Goal: Task Accomplishment & Management: Use online tool/utility

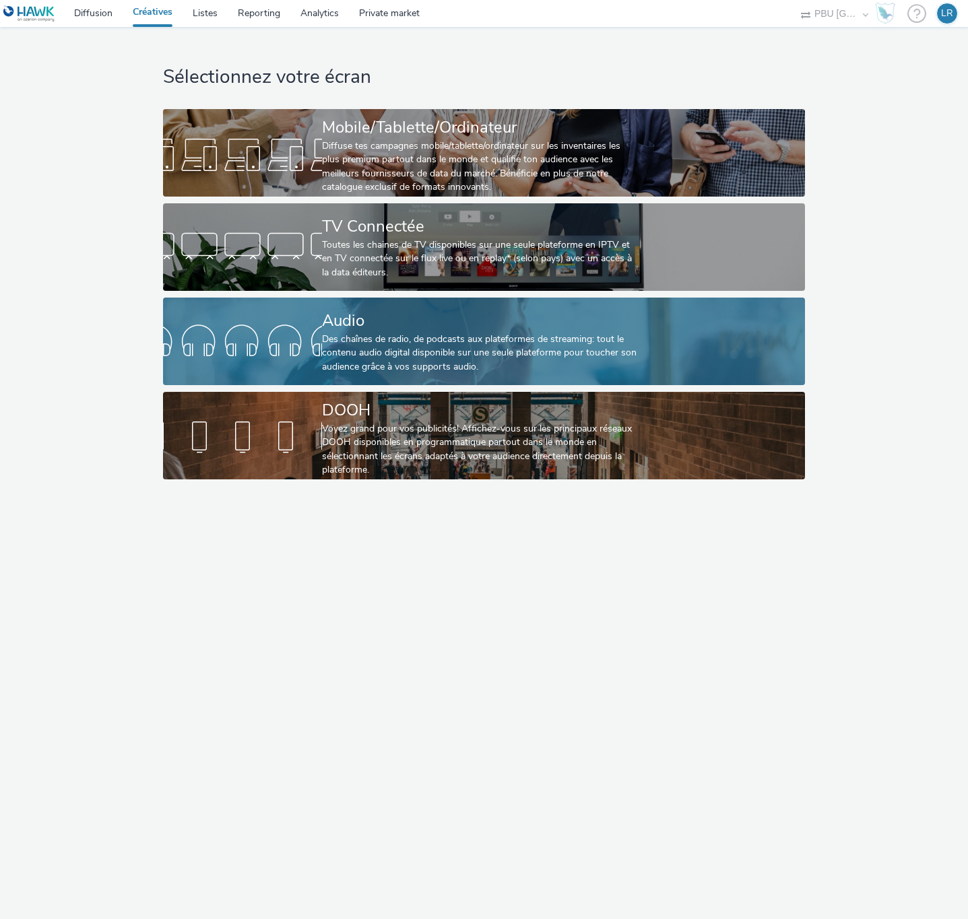
click at [411, 331] on div "Audio" at bounding box center [481, 321] width 318 height 24
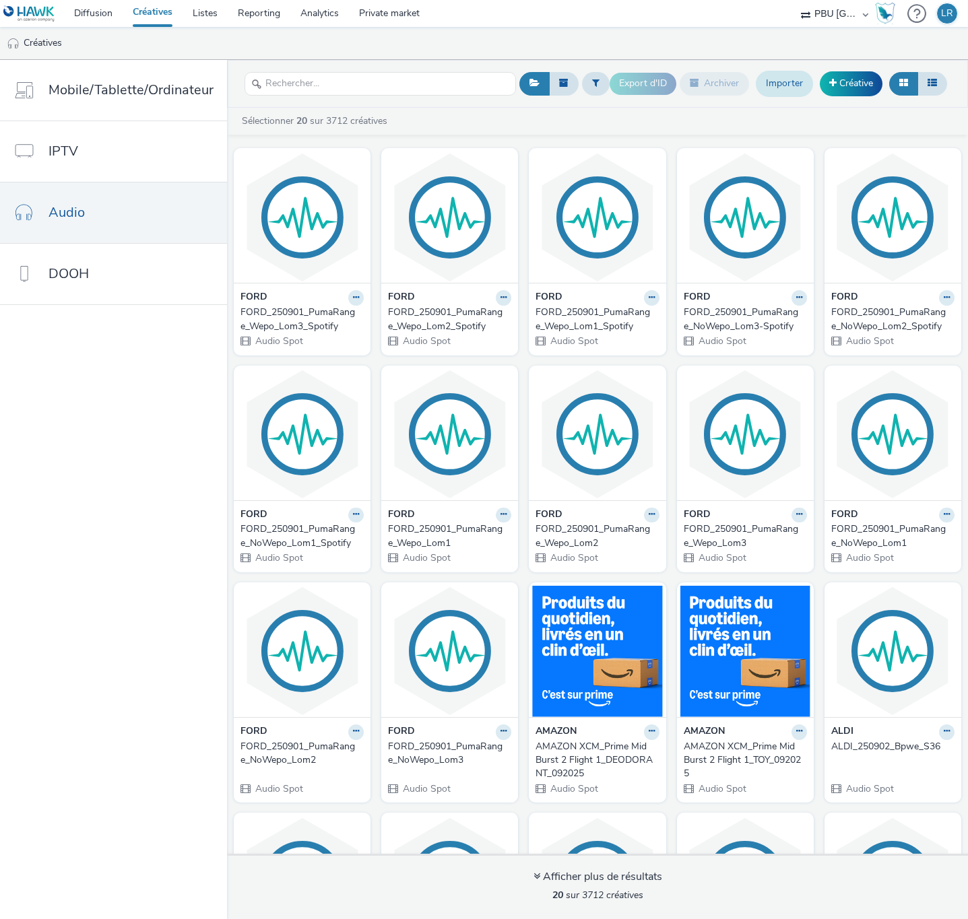
click at [772, 86] on link "Importer" at bounding box center [783, 84] width 57 height 26
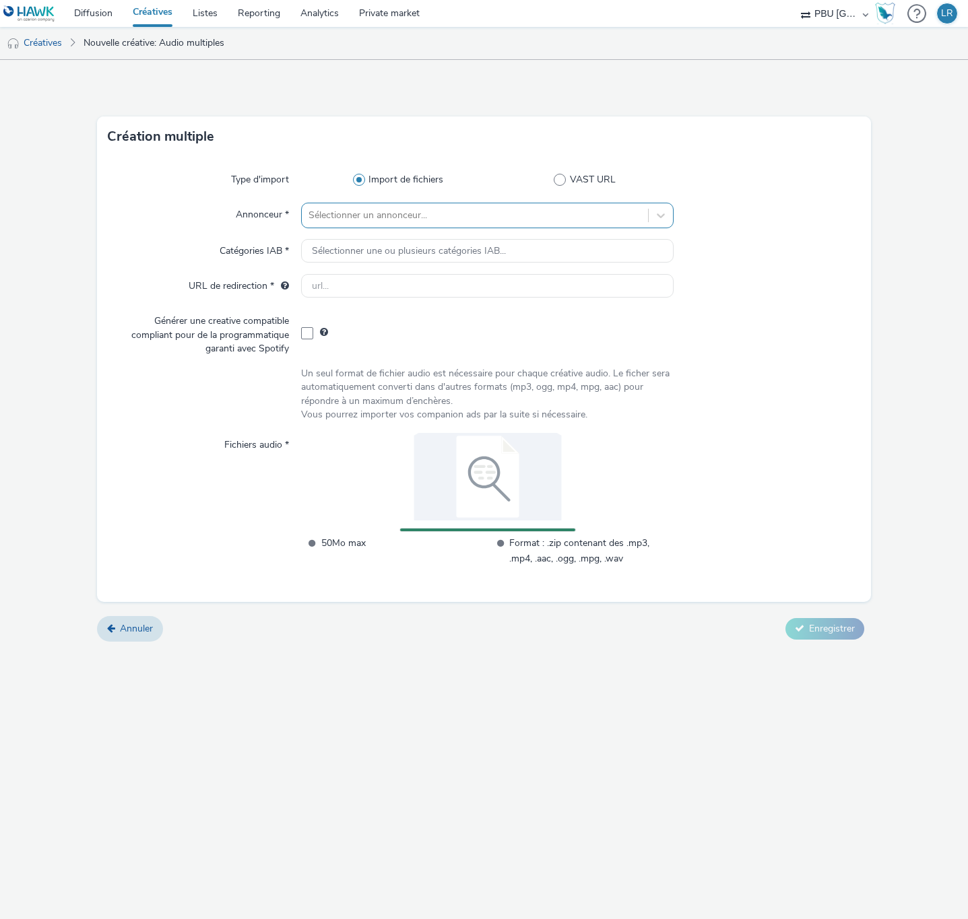
click at [410, 209] on div at bounding box center [474, 215] width 333 height 16
type input "ford"
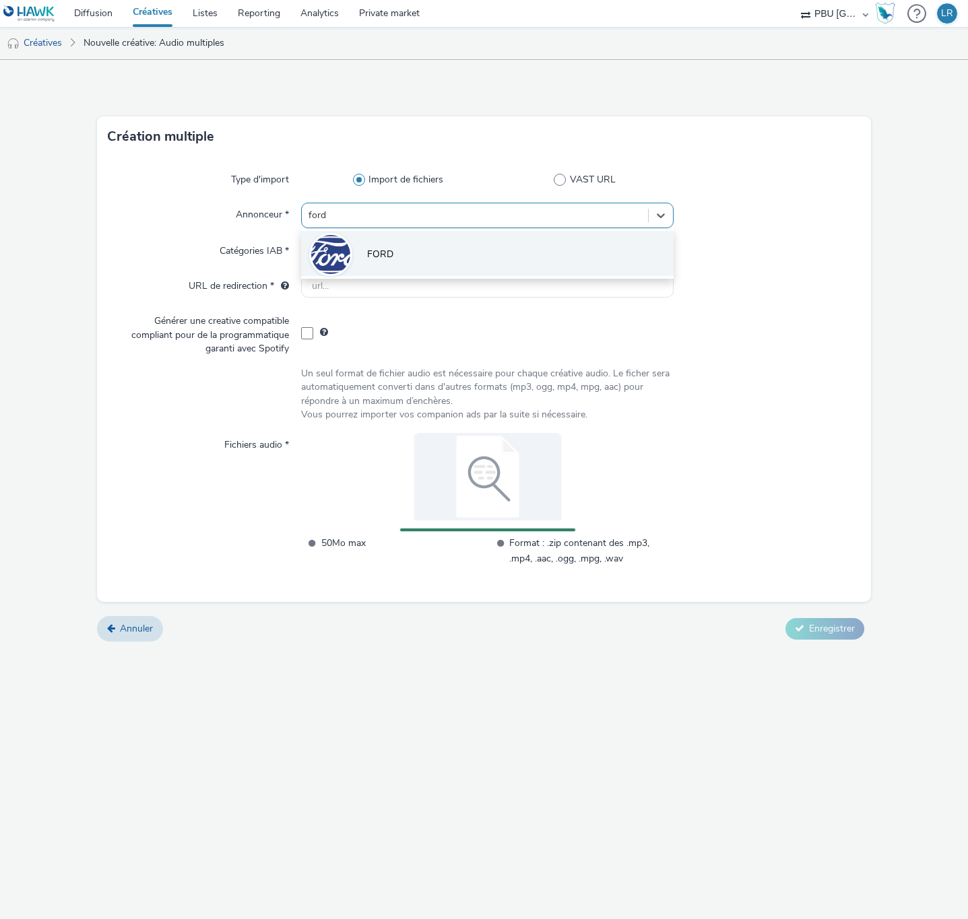
click at [397, 246] on li "FORD" at bounding box center [487, 253] width 373 height 45
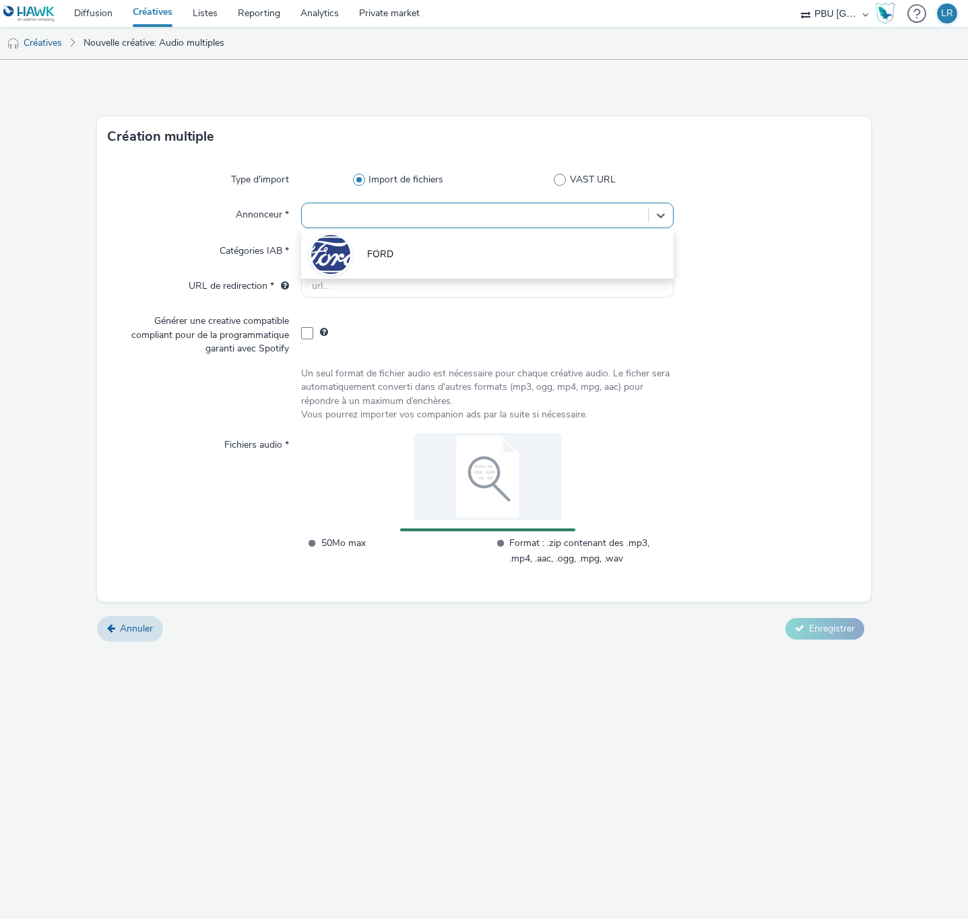
type input "[URL][DOMAIN_NAME]"
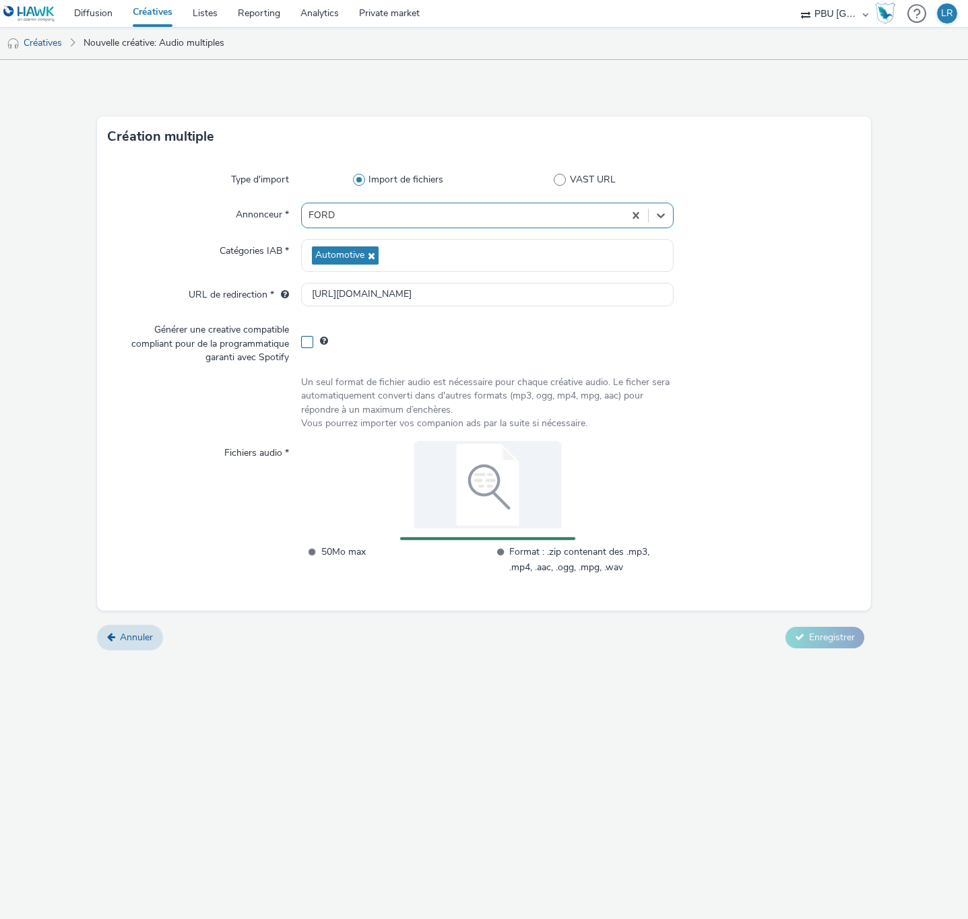
click at [301, 344] on span at bounding box center [307, 342] width 12 height 12
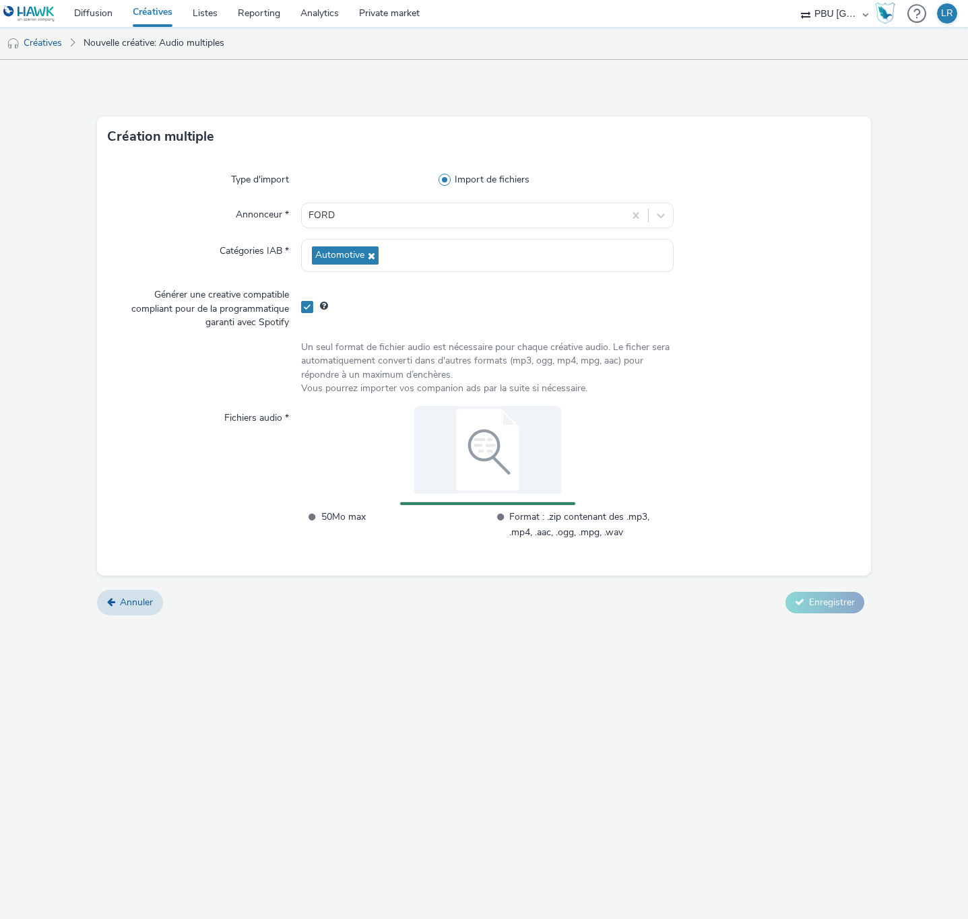
click at [298, 305] on div "Générer une creative compatible compliant pour de la programmatique garanti ave…" at bounding box center [204, 306] width 193 height 46
click at [302, 306] on span at bounding box center [307, 307] width 12 height 12
checkbox input "false"
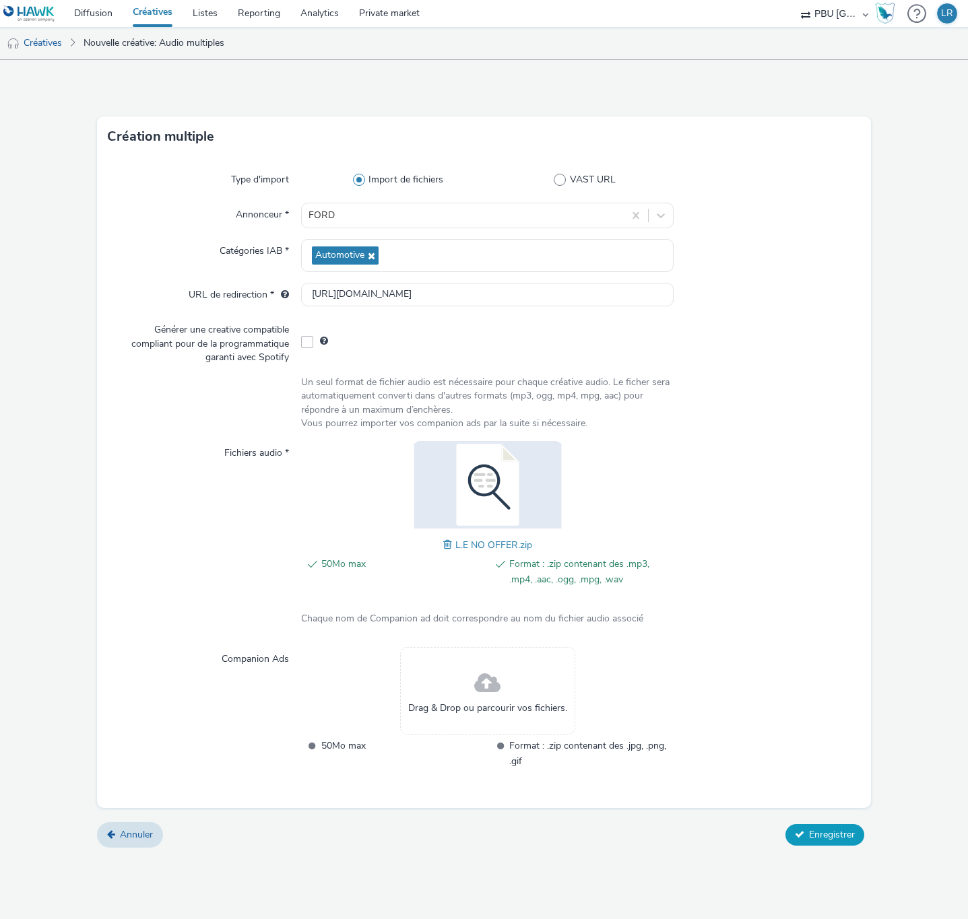
click at [840, 837] on span "Enregistrer" at bounding box center [832, 834] width 46 height 13
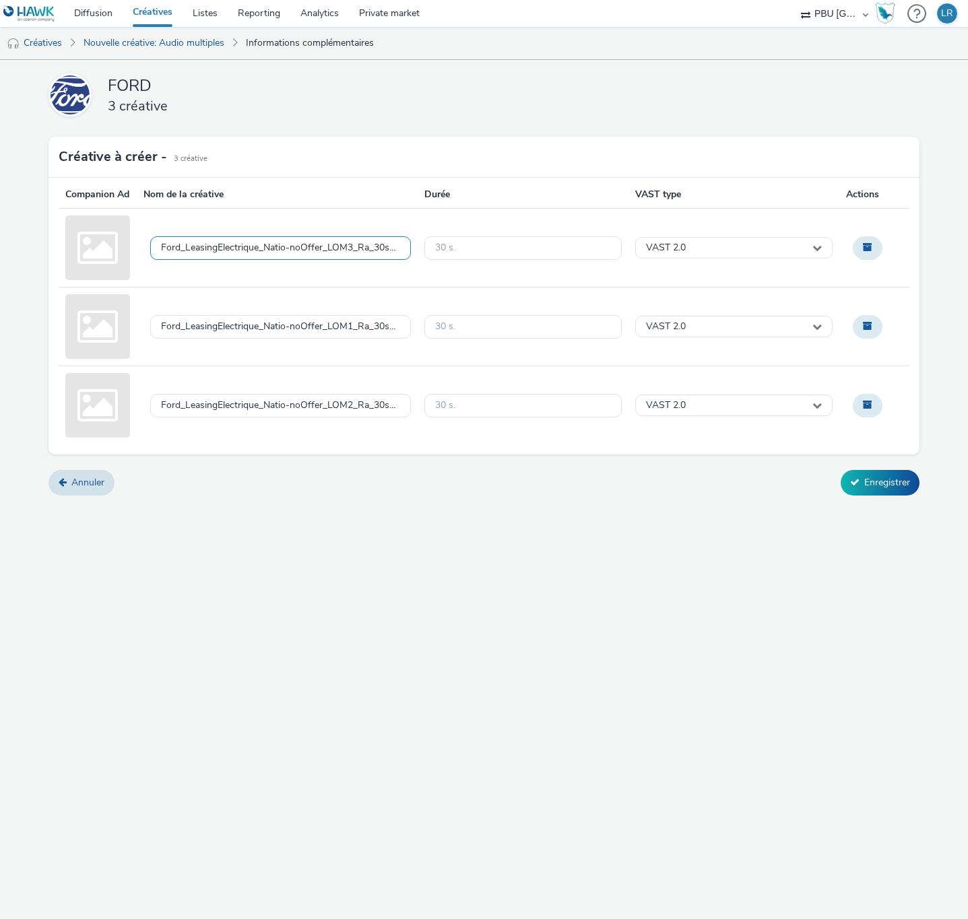
click at [364, 254] on div "Ford_LeasingElectrique_Natio-noOffer_LOM3_Ra_30s_Mx_-9dB_[DATE].mp3" at bounding box center [280, 247] width 239 height 11
click at [364, 261] on textarea "Ford_LeasingElectrique_Natio-noOffer_LOM3_Ra_30s_Mx_-9dB_[DATE].mp3" at bounding box center [280, 247] width 261 height 61
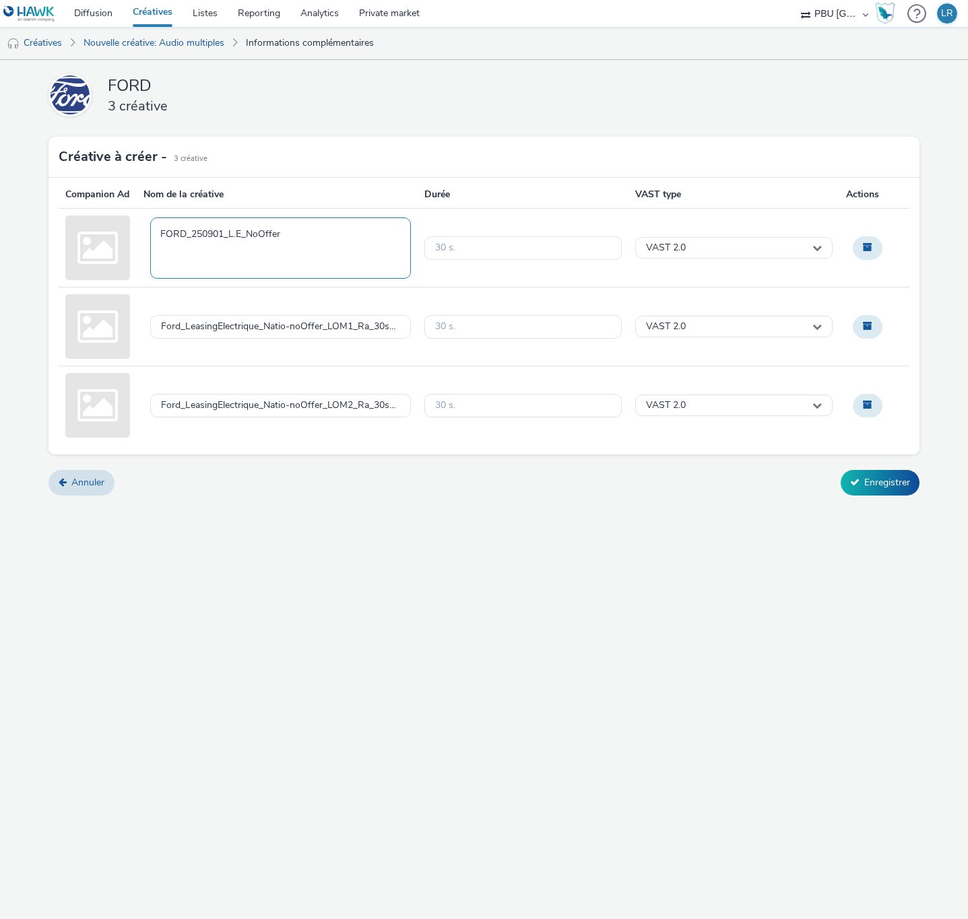
click at [368, 249] on textarea "FORD_250901_L.E_NoOffer" at bounding box center [280, 247] width 261 height 61
type textarea "FORD_250901_L.E_NoOffer_Lom3"
click at [322, 333] on div "Ford_LeasingElectrique_Natio-noOffer_LOM1_Ra_30s_Mx_-9dB_[DATE].mp3" at bounding box center [280, 326] width 239 height 11
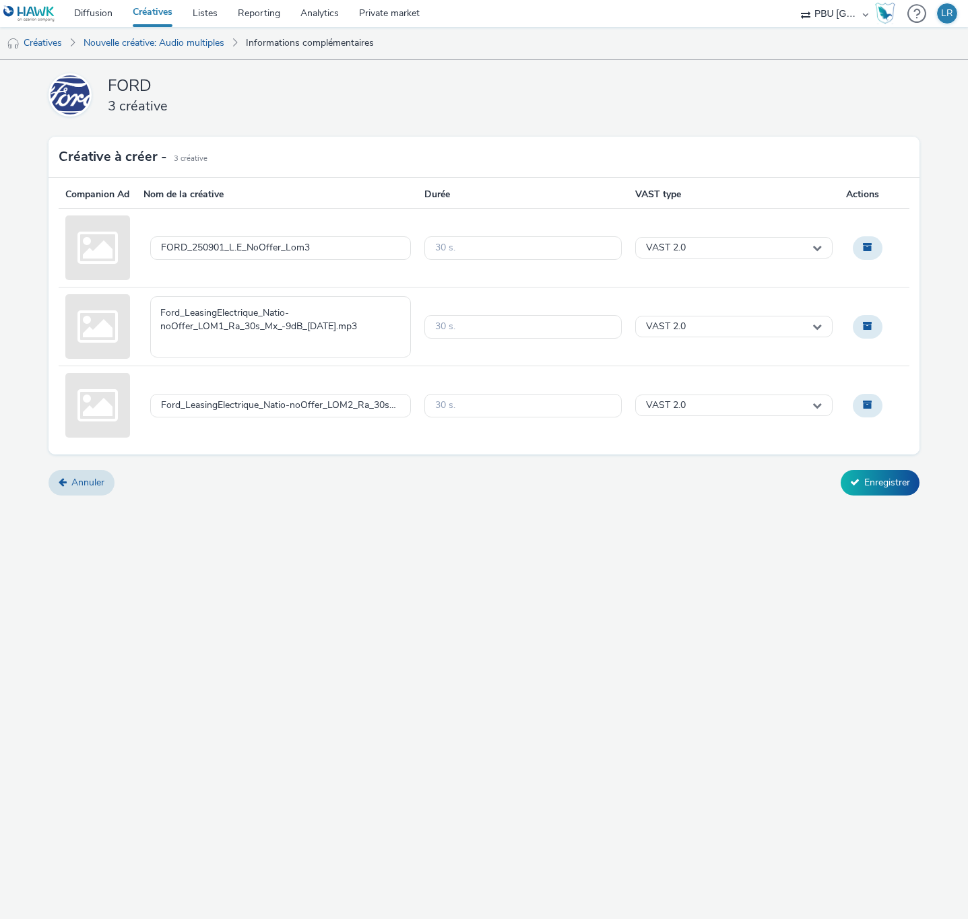
click at [322, 339] on textarea "Ford_LeasingElectrique_Natio-noOffer_LOM1_Ra_30s_Mx_-9dB_[DATE].mp3" at bounding box center [280, 326] width 261 height 61
click at [322, 326] on textarea "FORD_250901_L.E_NoOffer" at bounding box center [280, 326] width 261 height 61
type textarea "FORD_250901_L.E_NoOffer_Lom1"
click at [309, 411] on div "Ford_LeasingElectrique_Natio-noOffer_LOM2_Ra_30s_Mx_-9dB_[DATE].mp3" at bounding box center [280, 405] width 239 height 11
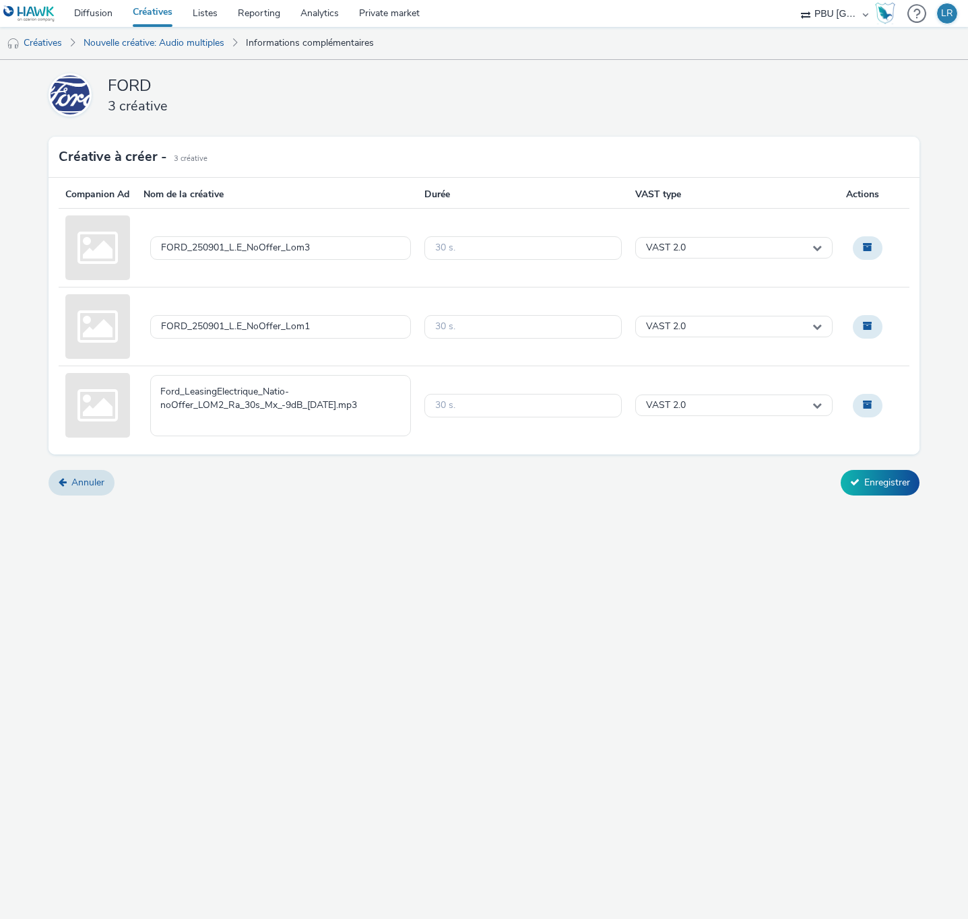
click at [309, 418] on textarea "Ford_LeasingElectrique_Natio-noOffer_LOM2_Ra_30s_Mx_-9dB_[DATE].mp3" at bounding box center [280, 405] width 261 height 61
click at [318, 396] on textarea "FORD_250901_L.E_NoOffer" at bounding box center [280, 405] width 261 height 61
type textarea "FORD_250901_L.E_NoOffer_Lom2"
click at [445, 556] on div "FORD 3 créative Créative à créer - 3 Créative Companion Ad Nom de la créative D…" at bounding box center [484, 489] width 968 height 859
click at [887, 495] on button "Enregistrer" at bounding box center [879, 483] width 79 height 26
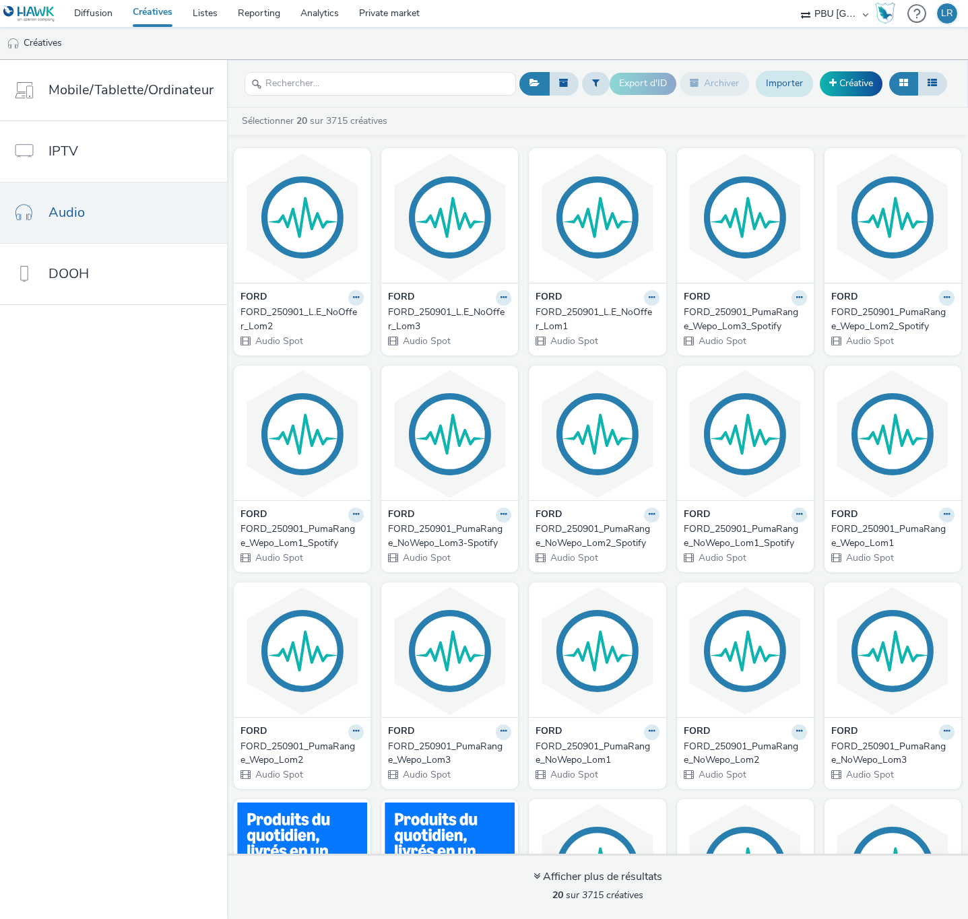
click at [788, 85] on link "Importer" at bounding box center [783, 84] width 57 height 26
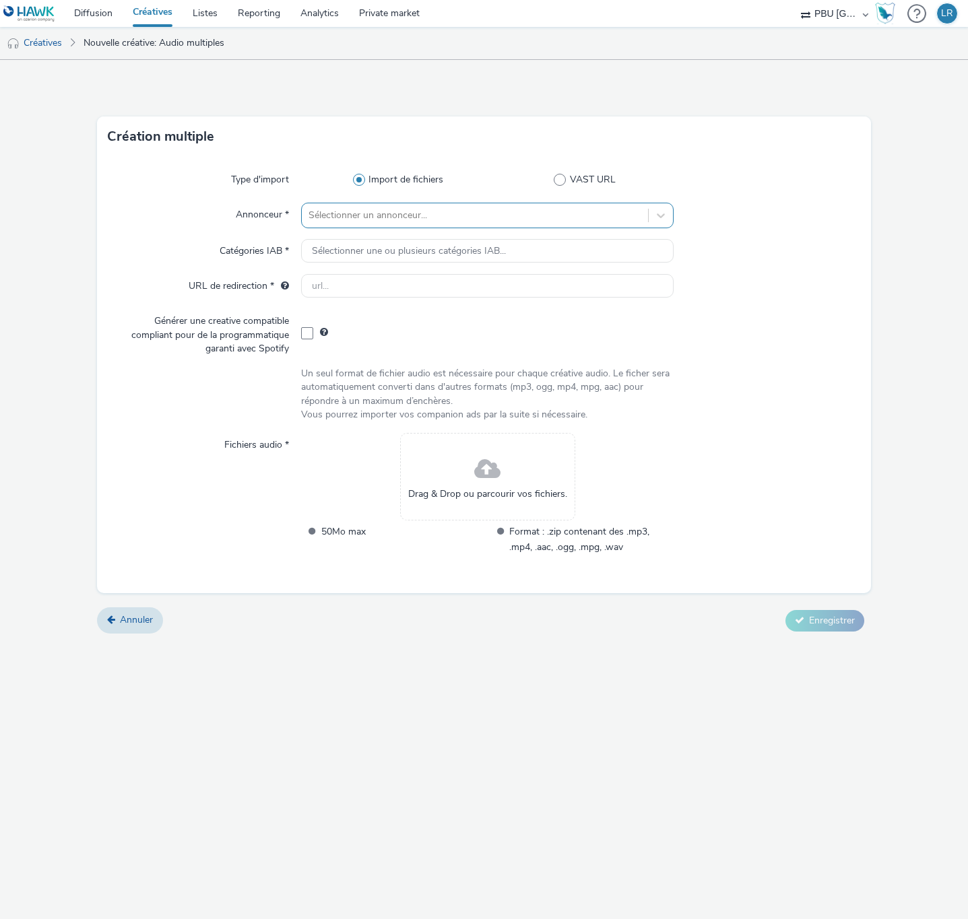
click at [386, 211] on div at bounding box center [474, 215] width 333 height 16
type input "ford"
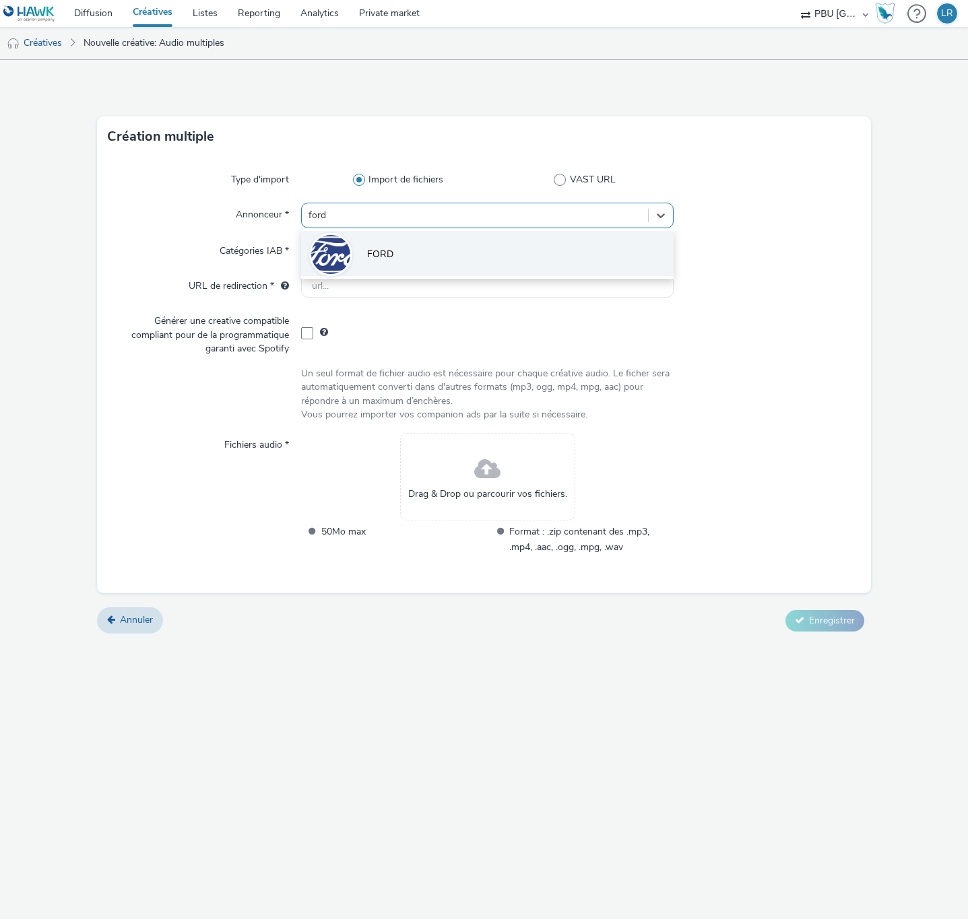
click at [386, 257] on span "FORD" at bounding box center [380, 254] width 26 height 13
type input "[URL][DOMAIN_NAME]"
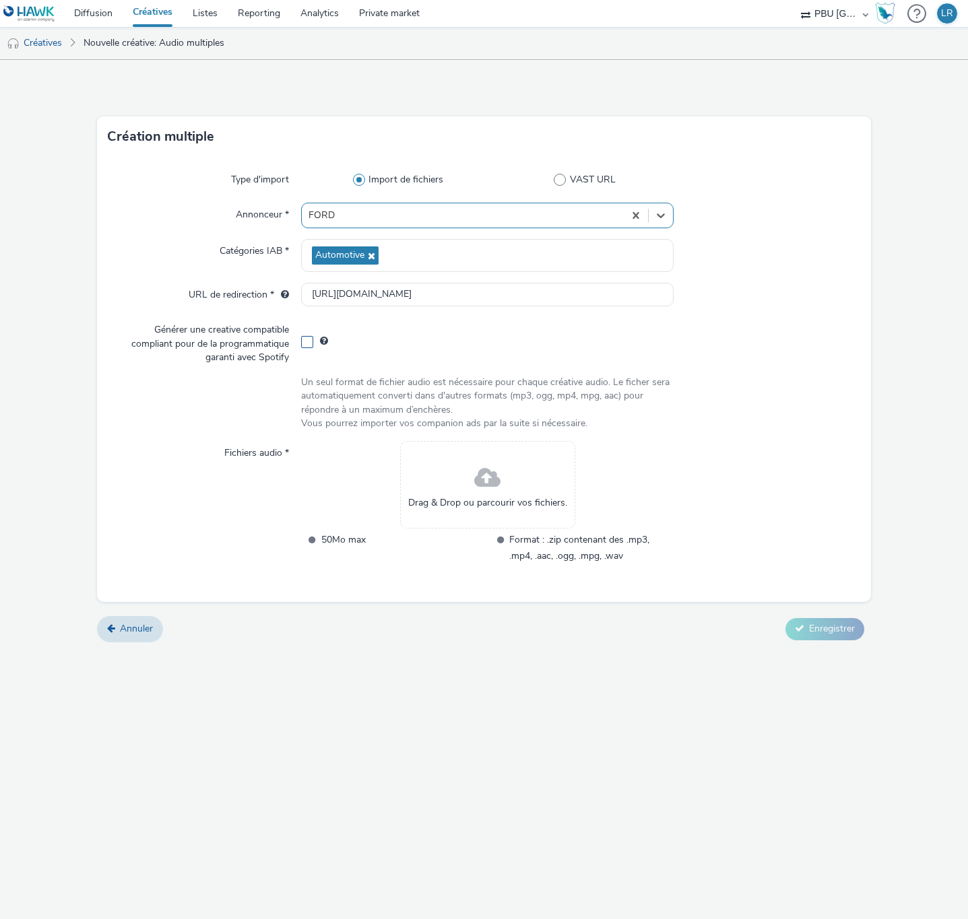
click at [308, 342] on span at bounding box center [307, 342] width 12 height 12
checkbox input "true"
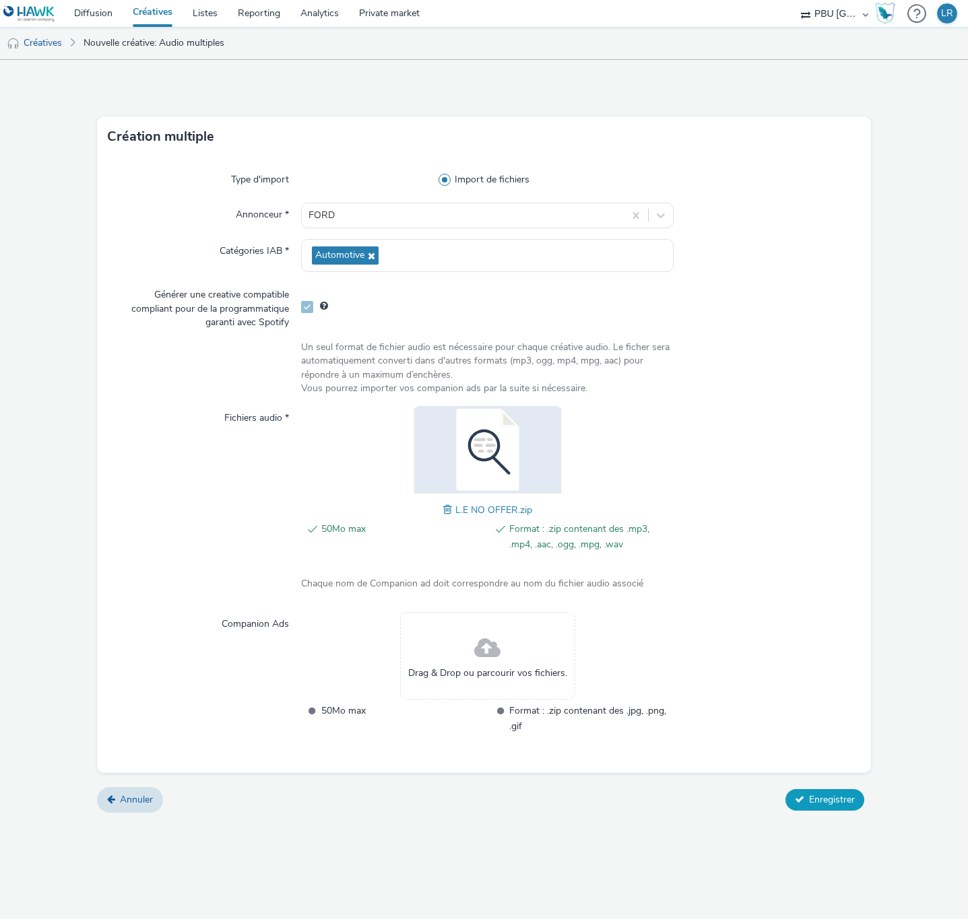
click at [818, 805] on span "Enregistrer" at bounding box center [832, 799] width 46 height 13
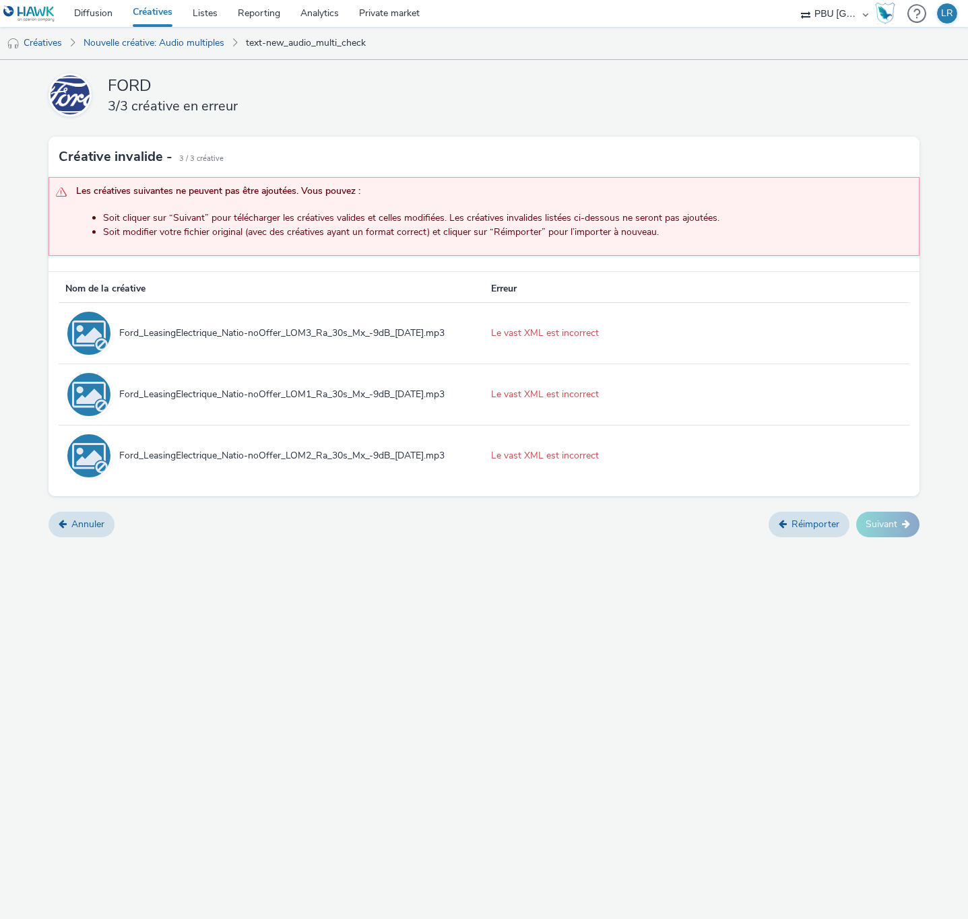
click at [542, 332] on div "Le vast XML est incorrect" at bounding box center [697, 333] width 412 height 13
click at [531, 400] on div "Le vast XML est incorrect" at bounding box center [697, 394] width 412 height 13
click at [548, 459] on div "Le vast XML est incorrect" at bounding box center [697, 455] width 412 height 13
click at [794, 534] on link "Réimporter" at bounding box center [808, 525] width 81 height 26
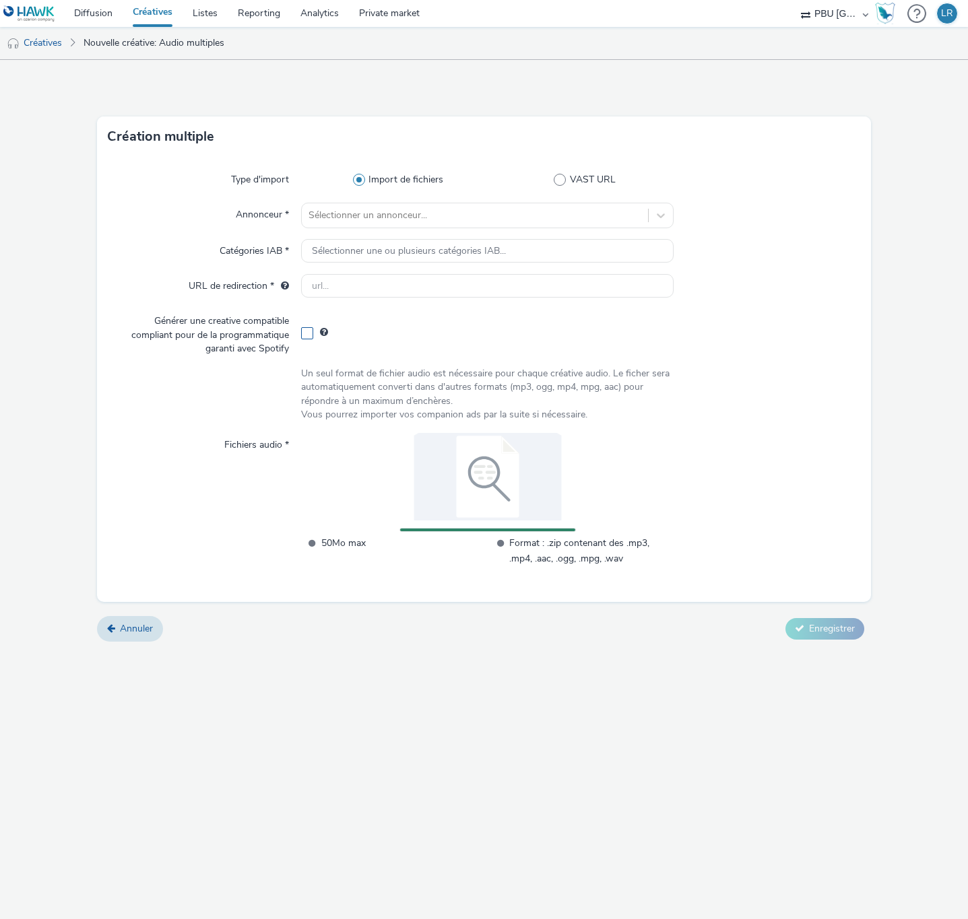
click at [305, 327] on span at bounding box center [307, 333] width 12 height 12
checkbox input "true"
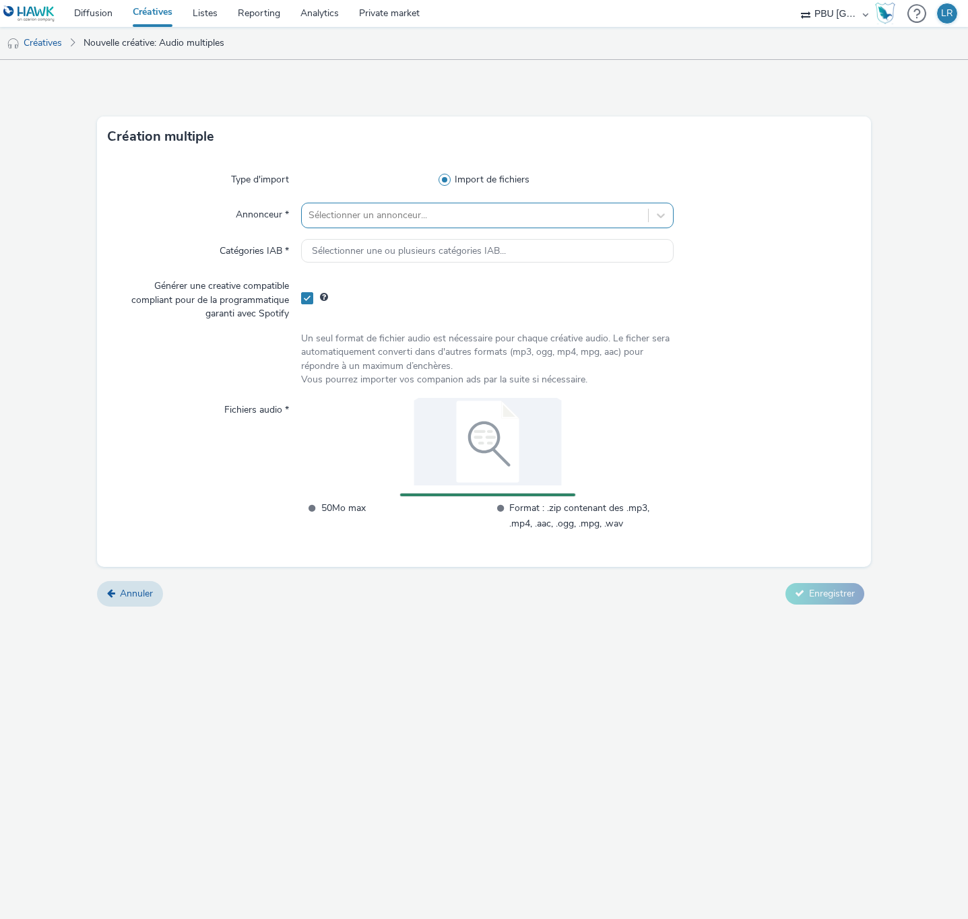
click at [354, 213] on div at bounding box center [474, 215] width 333 height 16
type input "ford"
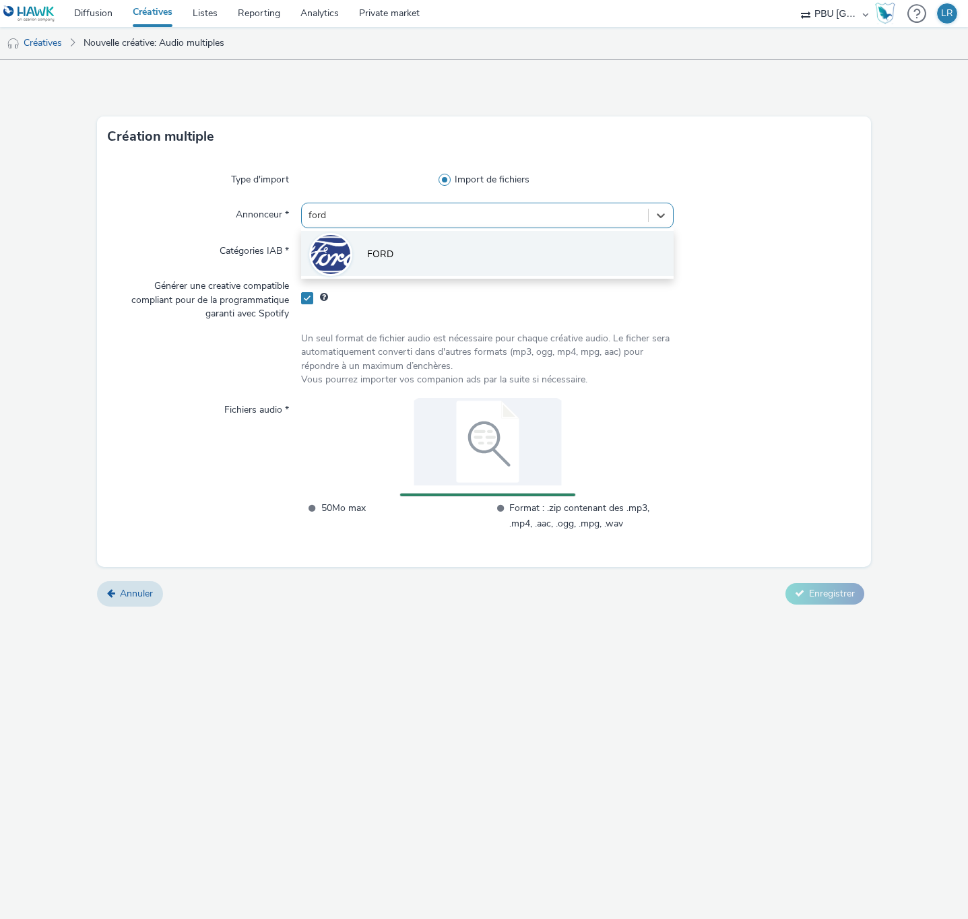
click at [344, 255] on img at bounding box center [330, 254] width 39 height 39
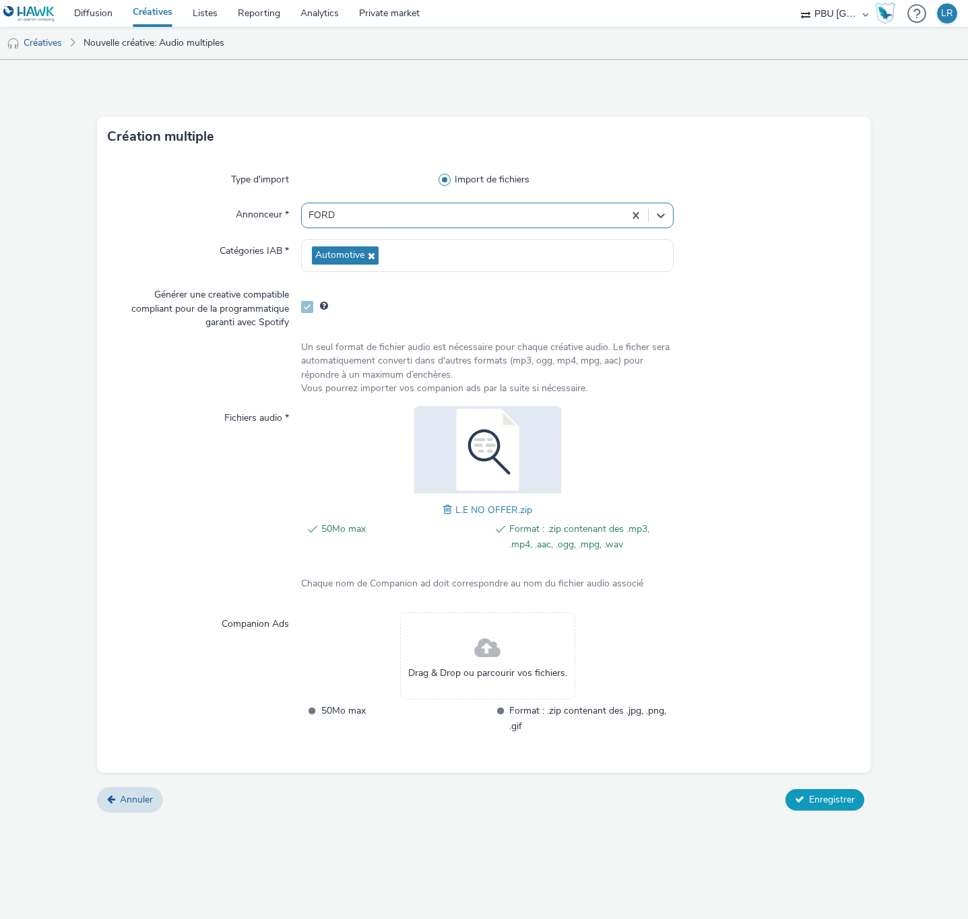
click at [816, 802] on span "Enregistrer" at bounding box center [832, 799] width 46 height 13
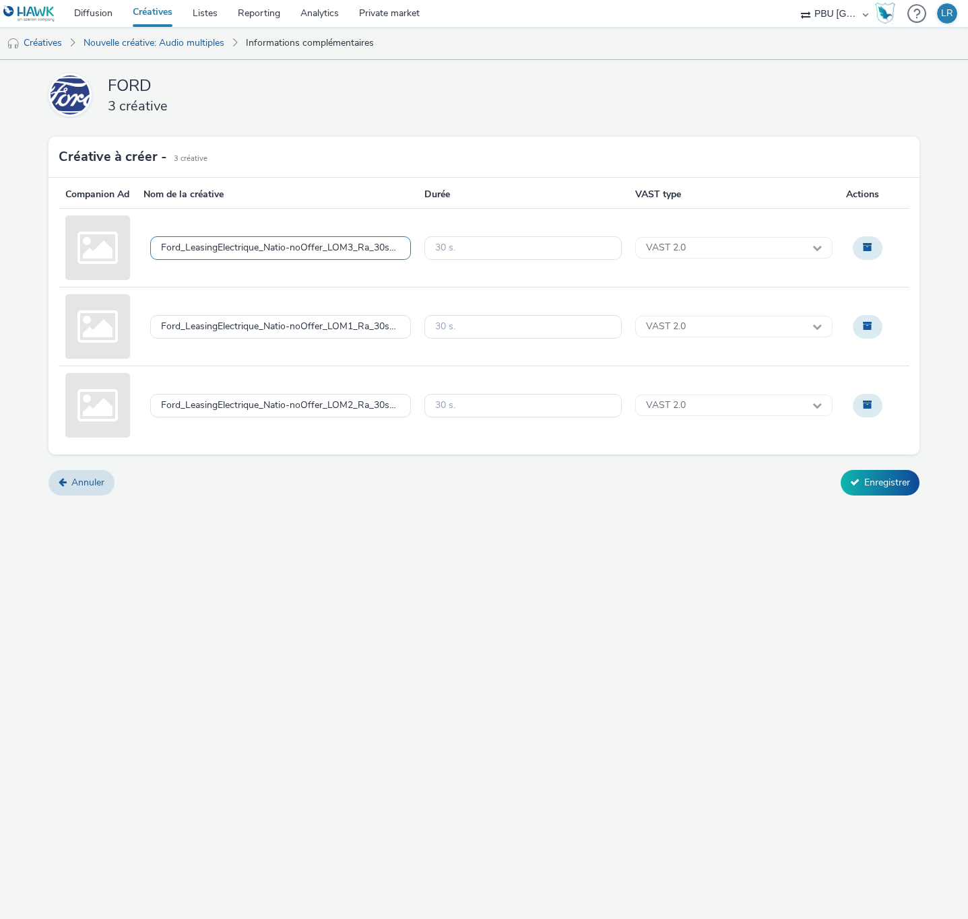
click at [328, 254] on div "Ford_LeasingElectrique_Natio-noOffer_LOM3_Ra_30s_Mx_-9dB_[DATE].mp3" at bounding box center [280, 247] width 239 height 11
click at [328, 259] on textarea "Ford_LeasingElectrique_Natio-noOffer_LOM3_Ra_30s_Mx_-9dB_[DATE].mp3" at bounding box center [280, 247] width 261 height 61
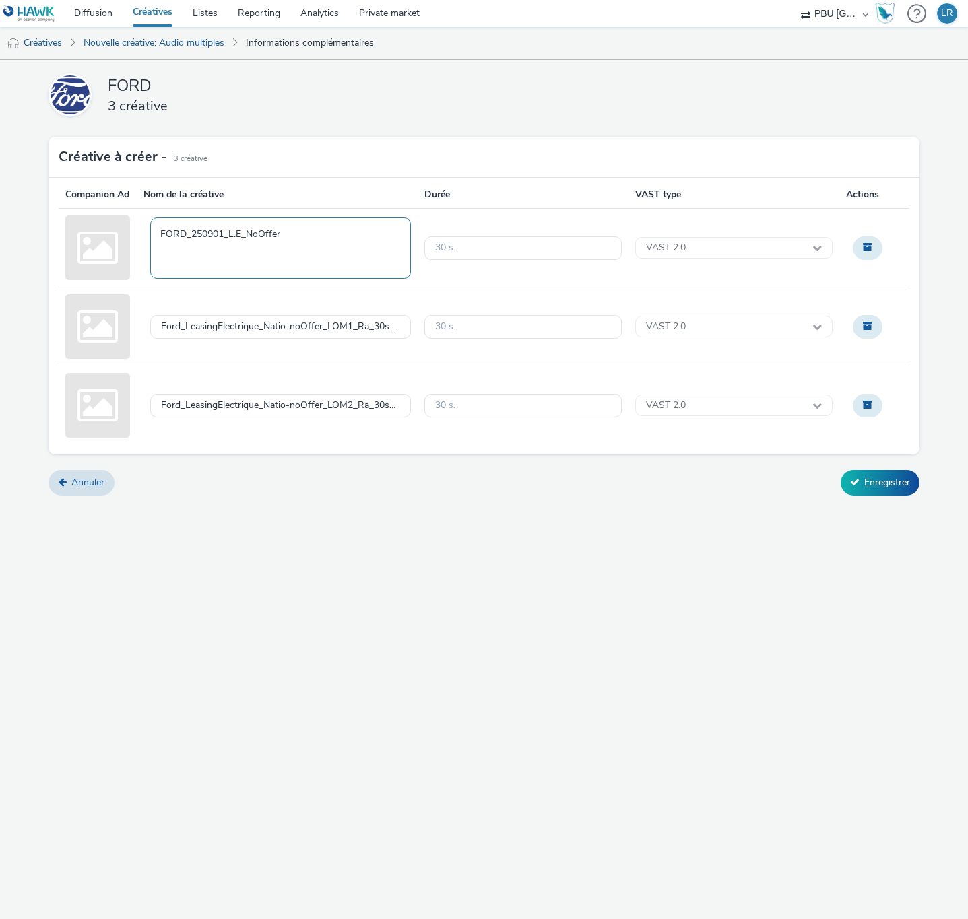
click at [297, 243] on textarea "FORD_250901_L.E_NoOffer" at bounding box center [280, 247] width 261 height 61
type textarea "FORD_250901_L.E_NoOffer_Lom3_Spotify"
click at [374, 333] on div "Ford_LeasingElectrique_Natio-noOffer_LOM1_Ra_30s_Mx_-9dB_[DATE].mp3" at bounding box center [280, 326] width 239 height 11
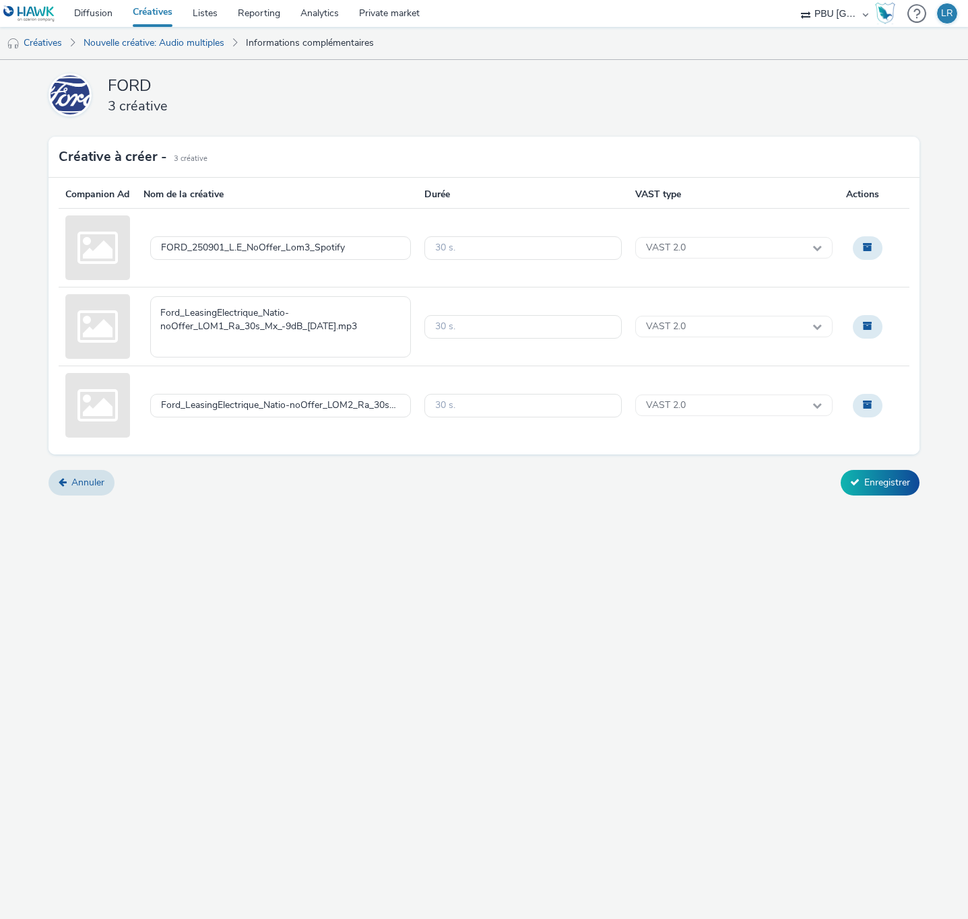
click at [374, 343] on textarea "Ford_LeasingElectrique_Natio-noOffer_LOM1_Ra_30s_Mx_-9dB_[DATE].mp3" at bounding box center [280, 326] width 261 height 61
click at [376, 343] on textarea "Ford_LeasingElectrique_Natio-noOffer_LOM1_Ra_30s_Mx_-9dB_[DATE].mp3" at bounding box center [280, 326] width 261 height 61
click at [366, 329] on textarea "FORD_250901_L.E_NoOffer" at bounding box center [280, 326] width 261 height 61
type textarea "FORD_250901_L.E_NoOffer_Lom1-Spotify"
click at [360, 411] on div "Ford_LeasingElectrique_Natio-noOffer_LOM2_Ra_30s_Mx_-9dB_[DATE].mp3" at bounding box center [280, 405] width 239 height 11
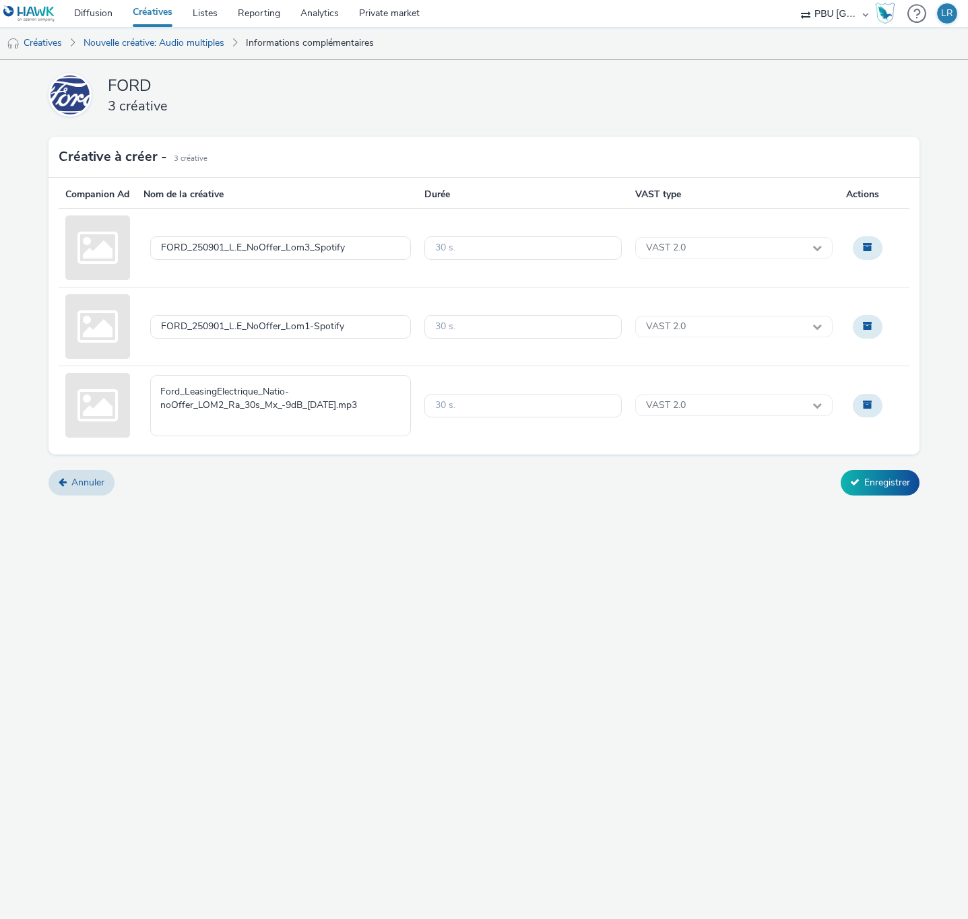
click at [360, 419] on textarea "Ford_LeasingElectrique_Natio-noOffer_LOM2_Ra_30s_Mx_-9dB_[DATE].mp3" at bounding box center [280, 405] width 261 height 61
click at [339, 401] on textarea "FORD_250901_L.E_NoOffer" at bounding box center [280, 405] width 261 height 61
type textarea "FORD_250901_L.E_NoOffer_Lom2_Spotify"
click at [314, 333] on div "FORD_250901_L.E_NoOffer_Lom1-Spotify" at bounding box center [252, 326] width 183 height 11
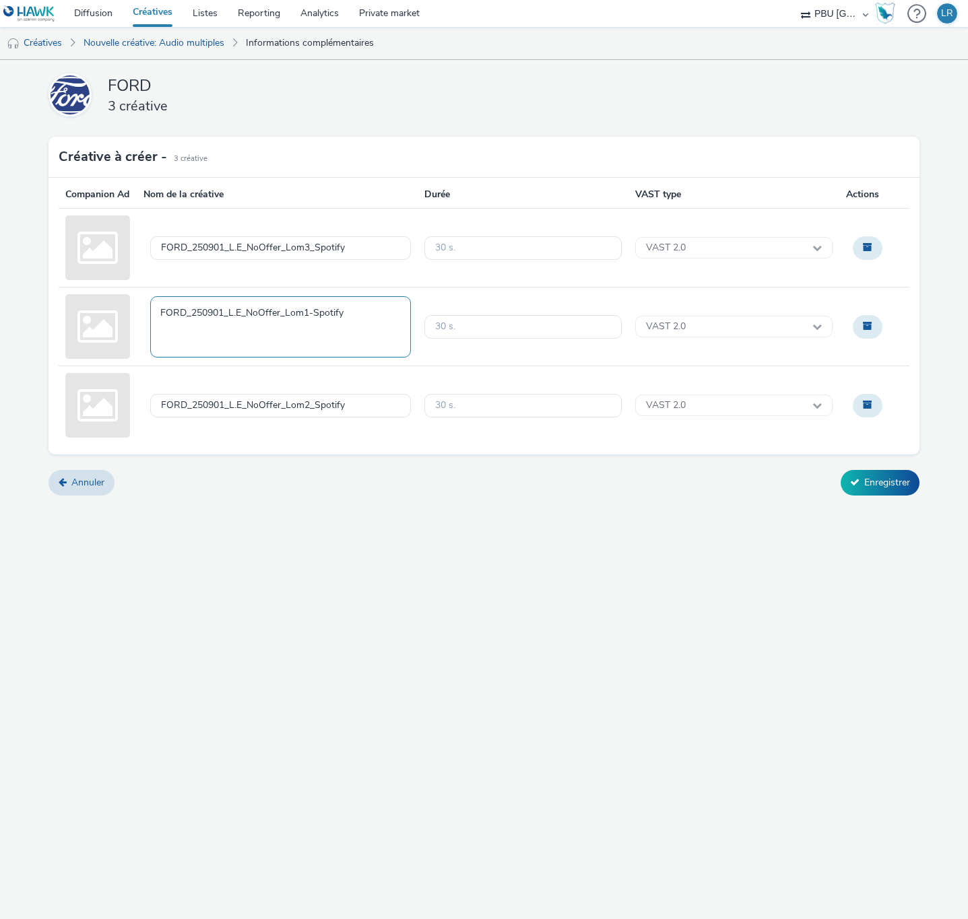
click at [312, 329] on textarea "FORD_250901_L.E_NoOffer_Lom1-Spotify" at bounding box center [280, 326] width 261 height 61
type textarea "FORD_250901_L.E_NoOffer_Lom1_Spotify"
click at [861, 496] on button "Enregistrer" at bounding box center [879, 483] width 79 height 26
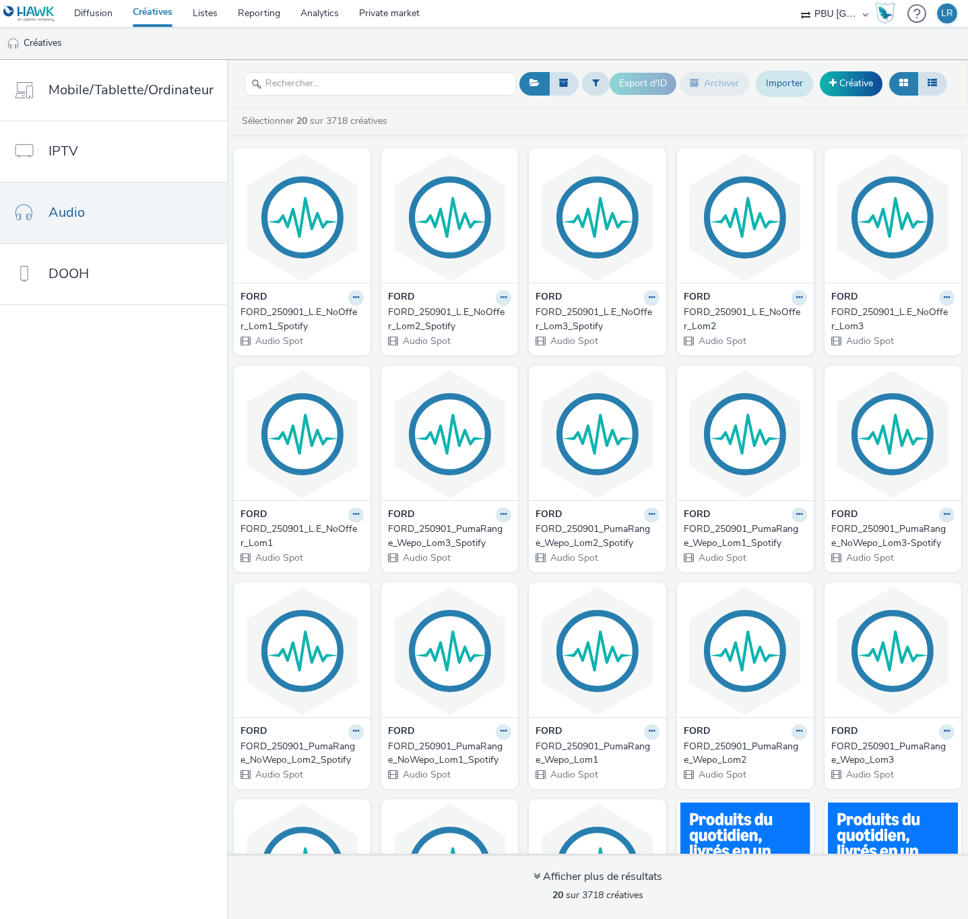
click at [780, 79] on link "Importer" at bounding box center [783, 84] width 57 height 26
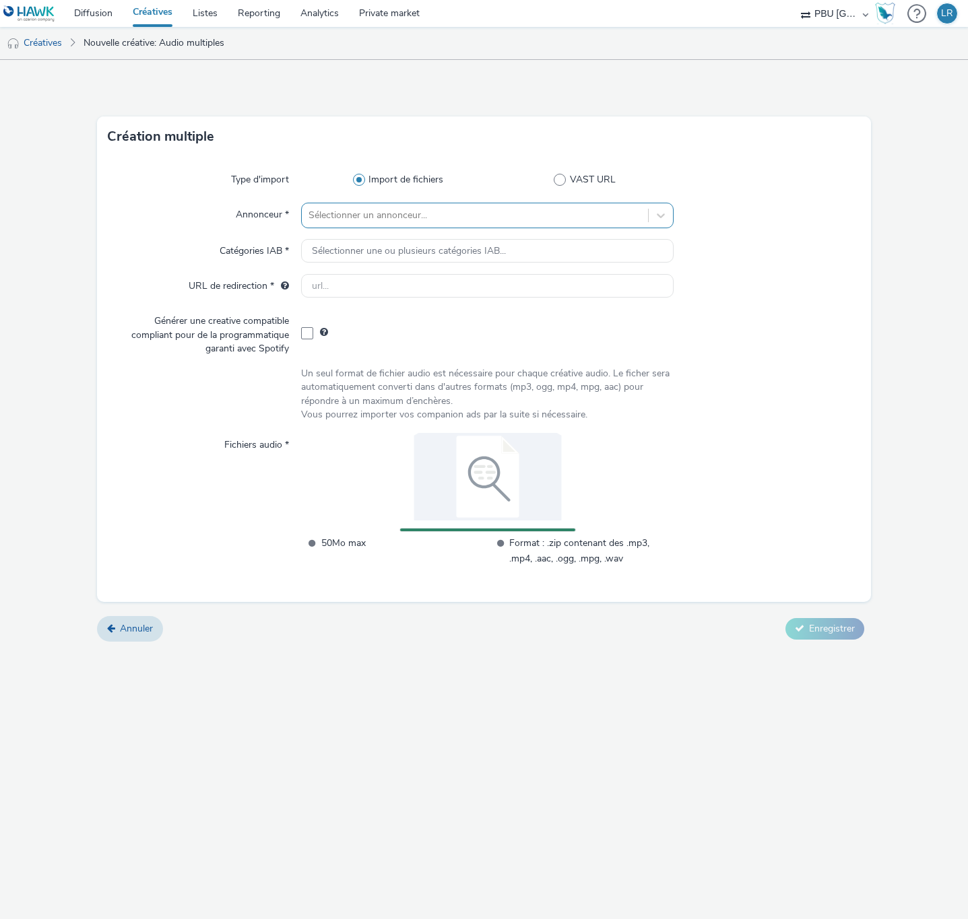
click at [395, 218] on div at bounding box center [474, 215] width 333 height 16
type input "ford"
click at [394, 218] on div at bounding box center [474, 215] width 333 height 16
click at [382, 215] on div at bounding box center [474, 215] width 333 height 16
type input "ford"
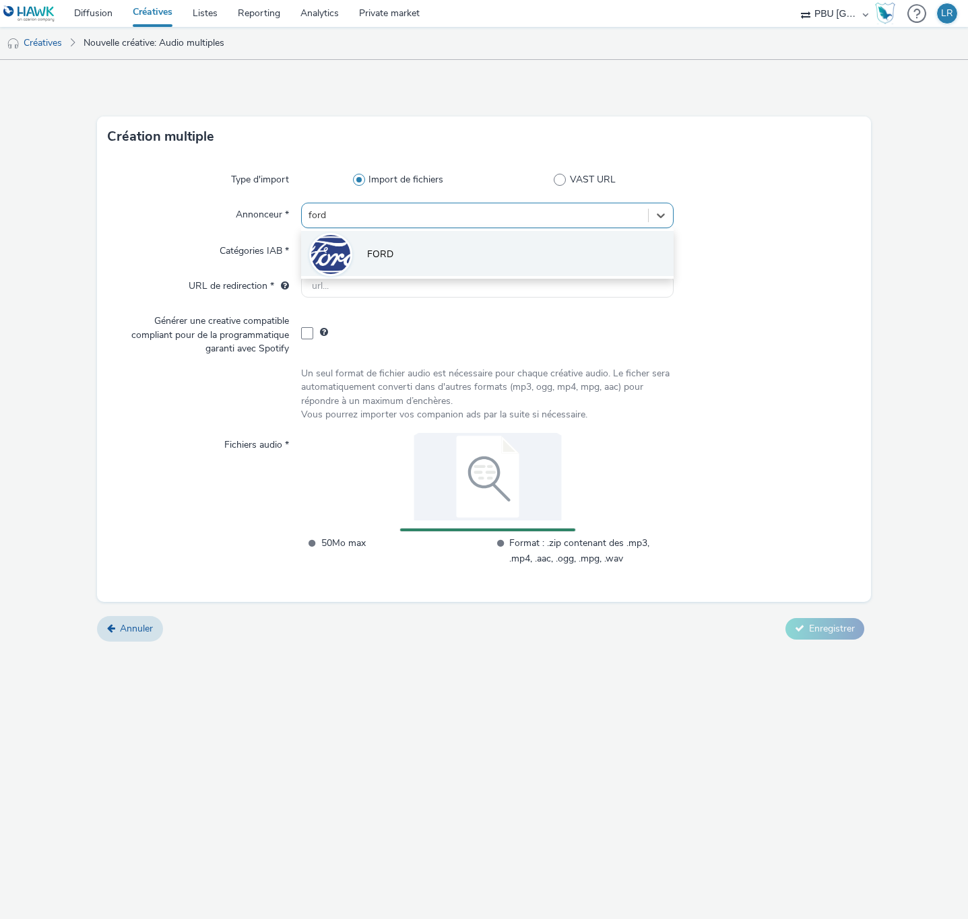
click at [382, 246] on li "FORD" at bounding box center [487, 253] width 373 height 45
type input "[URL][DOMAIN_NAME]"
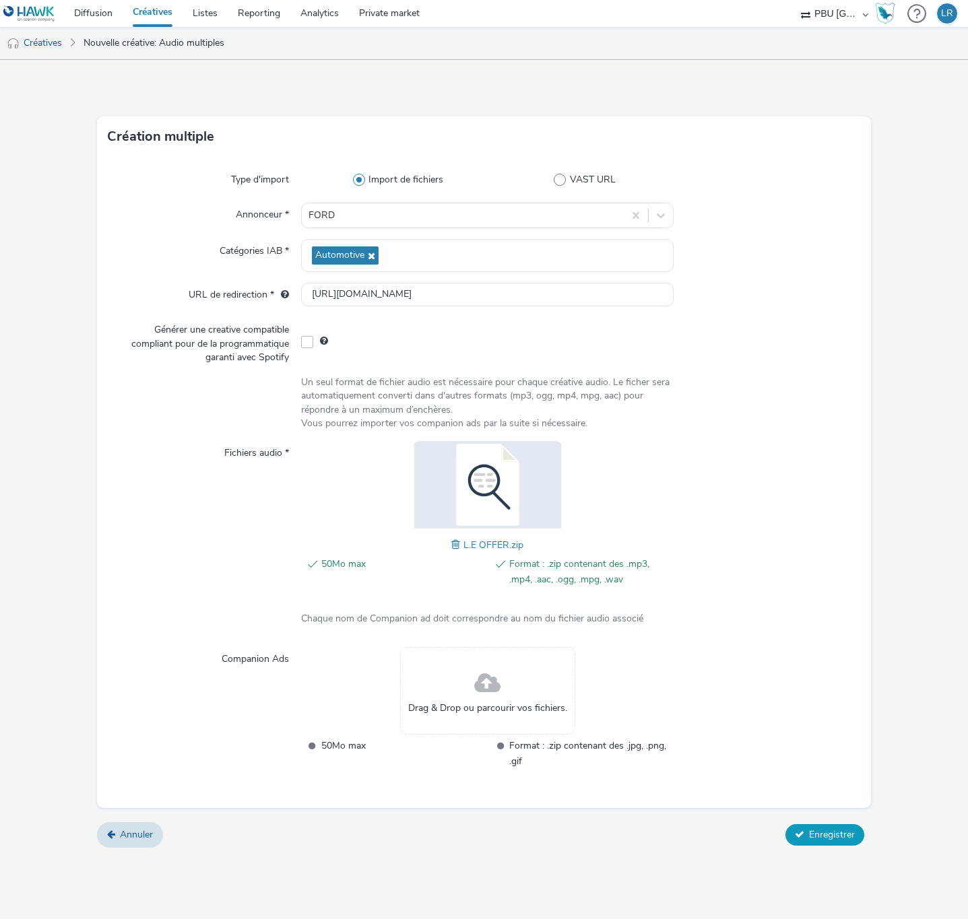
drag, startPoint x: 841, startPoint y: 836, endPoint x: 846, endPoint y: 831, distance: 7.6
click at [841, 836] on span "Enregistrer" at bounding box center [832, 834] width 46 height 13
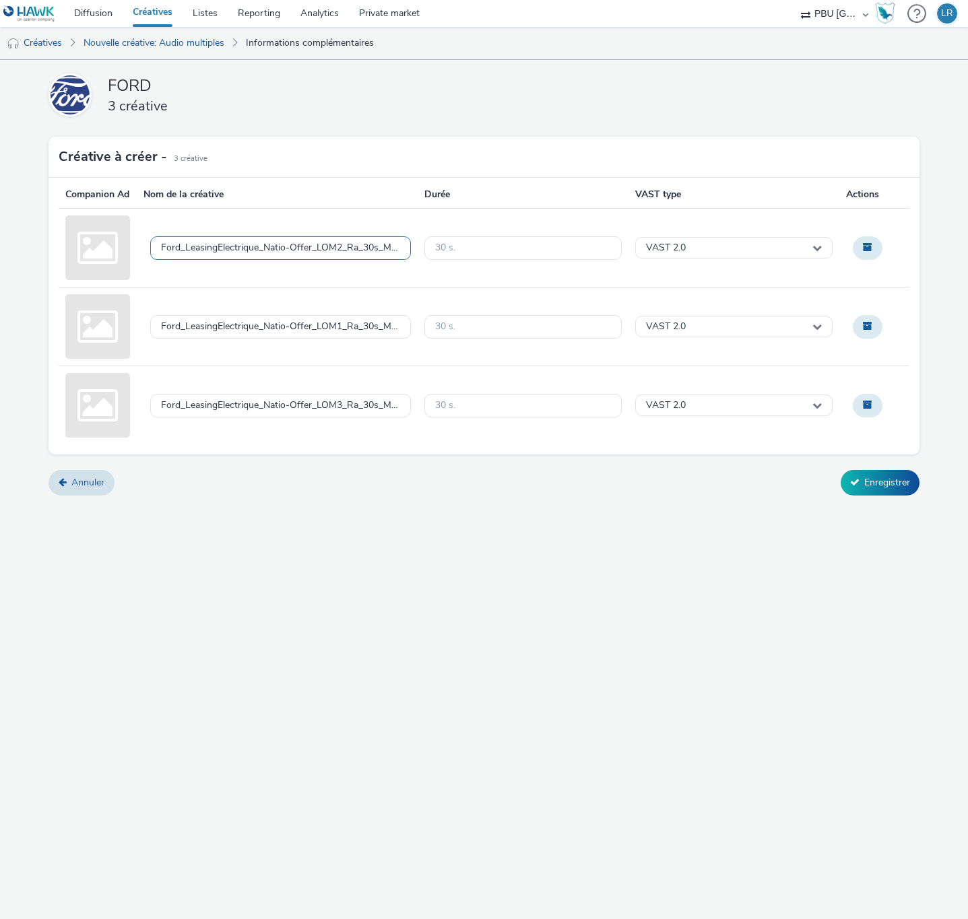
click at [323, 254] on div "Ford_LeasingElectrique_Natio-Offer_LOM2_Ra_30s_Mx_-9dB_[DATE].mp3" at bounding box center [280, 247] width 239 height 11
click at [323, 259] on textarea "Ford_LeasingElectrique_Natio-Offer_LOM2_Ra_30s_Mx_-9dB_[DATE].mp3" at bounding box center [280, 247] width 261 height 61
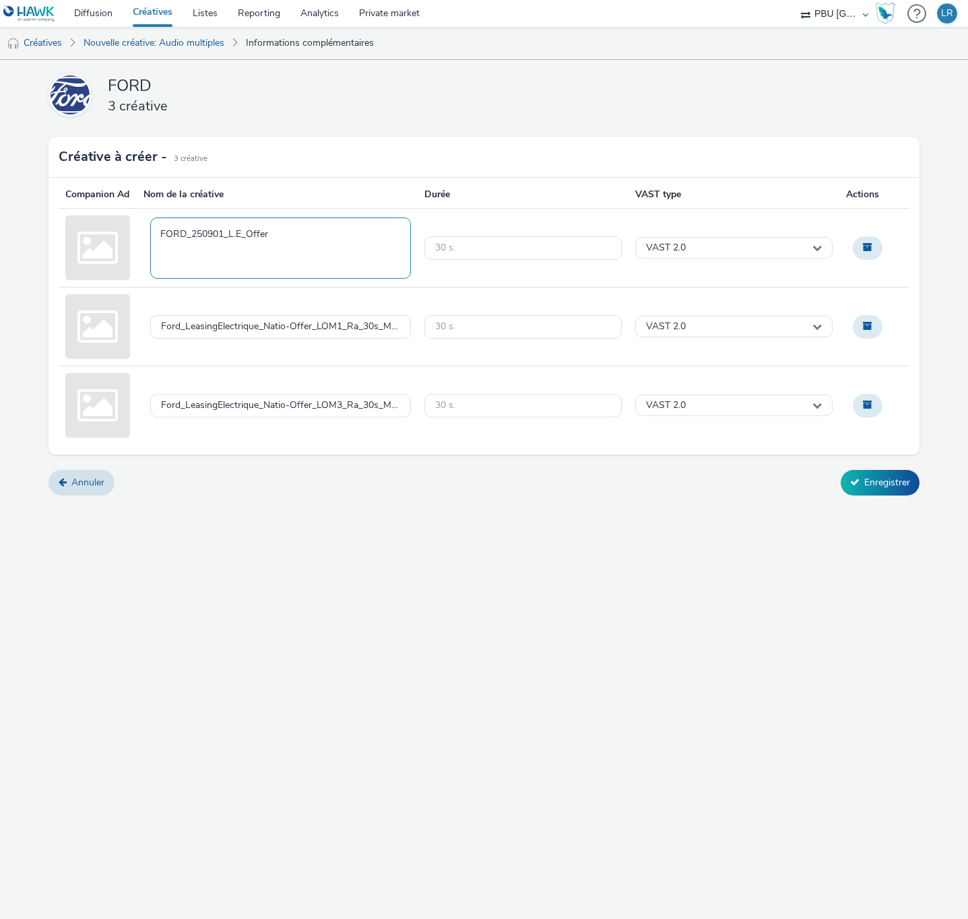
click at [344, 248] on textarea "FORD_250901_L.E_Offer" at bounding box center [280, 247] width 261 height 61
type textarea "FORD_250901_L.E_Offer_Lom2"
click at [321, 333] on div "Ford_LeasingElectrique_Natio-Offer_LOM1_Ra_30s_Mx_-9dB_[DATE].mp3" at bounding box center [280, 326] width 239 height 11
click at [321, 337] on textarea "Ford_LeasingElectrique_Natio-Offer_LOM1_Ra_30s_Mx_-9dB_[DATE].mp3" at bounding box center [280, 326] width 261 height 61
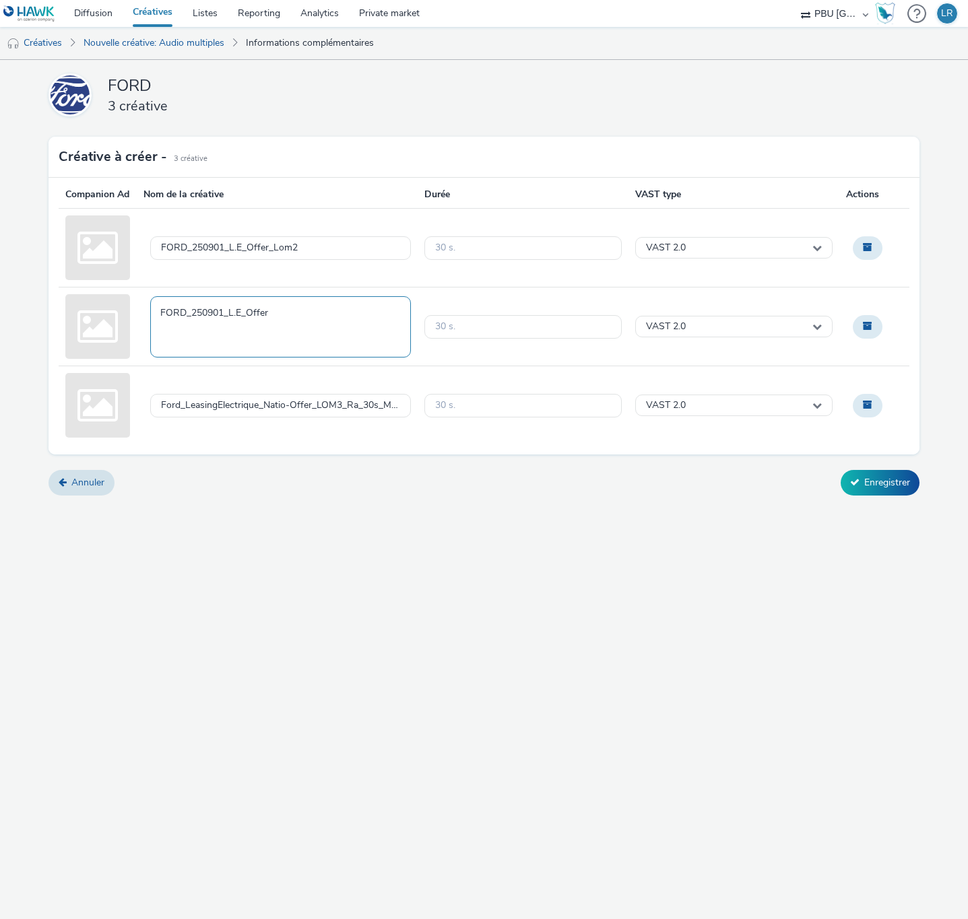
click at [320, 318] on textarea "FORD_250901_L.E_Offer" at bounding box center [280, 326] width 261 height 61
type textarea "FORD_250901_L.E_Offer_Lom1"
click at [317, 414] on div "Ford_LeasingElectrique_Natio-Offer_LOM3_Ra_30s_Mx_-9dB_[DATE].mp3" at bounding box center [280, 406] width 261 height 24
click at [317, 414] on textarea "Ford_LeasingElectrique_Natio-Offer_LOM3_Ra_30s_Mx_-9dB_[DATE].mp3" at bounding box center [280, 405] width 261 height 61
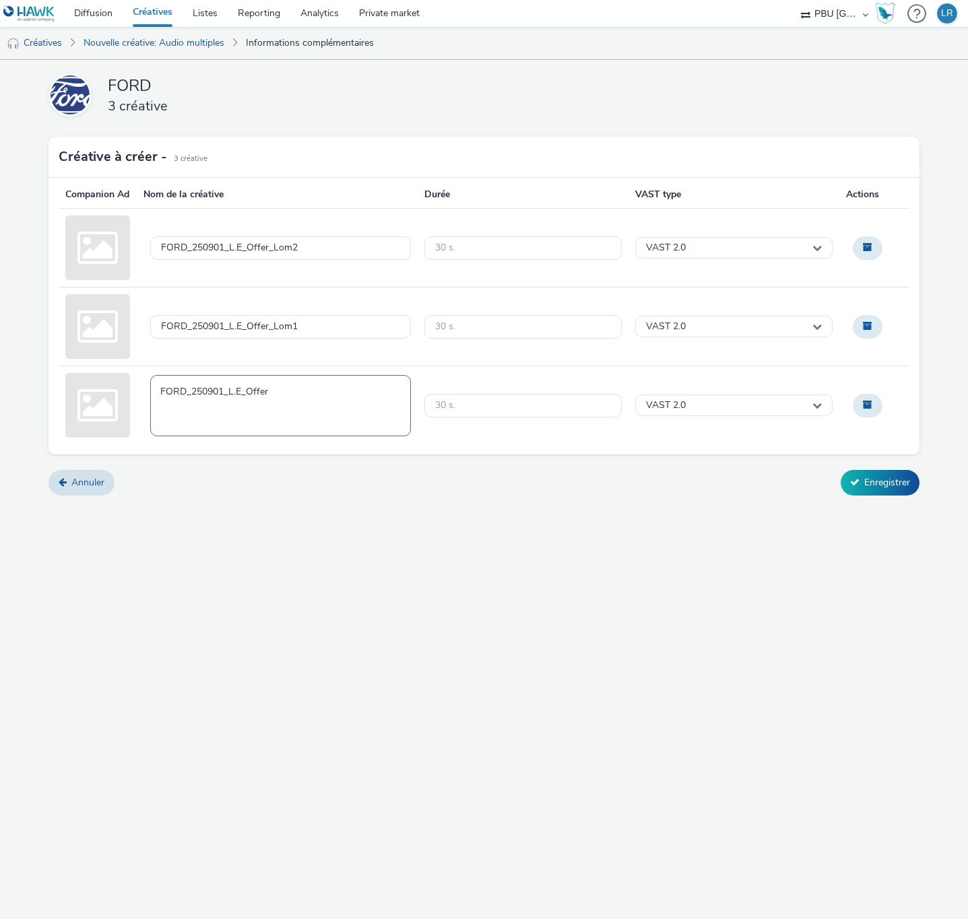
click at [334, 408] on textarea "FORD_250901_L.E_Offer" at bounding box center [280, 405] width 261 height 61
type textarea "FORD_250901_L.E_Offer_Lom3"
click at [384, 496] on div "Annuler Enregistrer" at bounding box center [483, 483] width 871 height 26
click at [899, 496] on button "Enregistrer" at bounding box center [879, 483] width 79 height 26
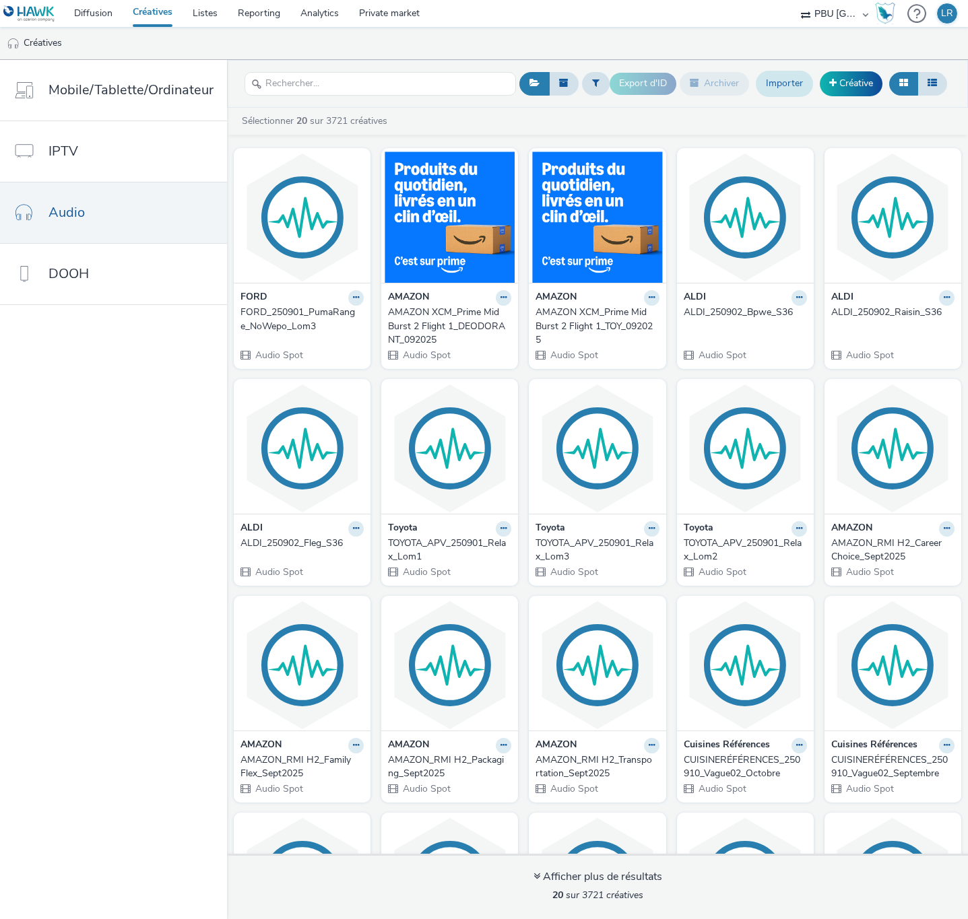
click at [786, 86] on link "Importer" at bounding box center [783, 84] width 57 height 26
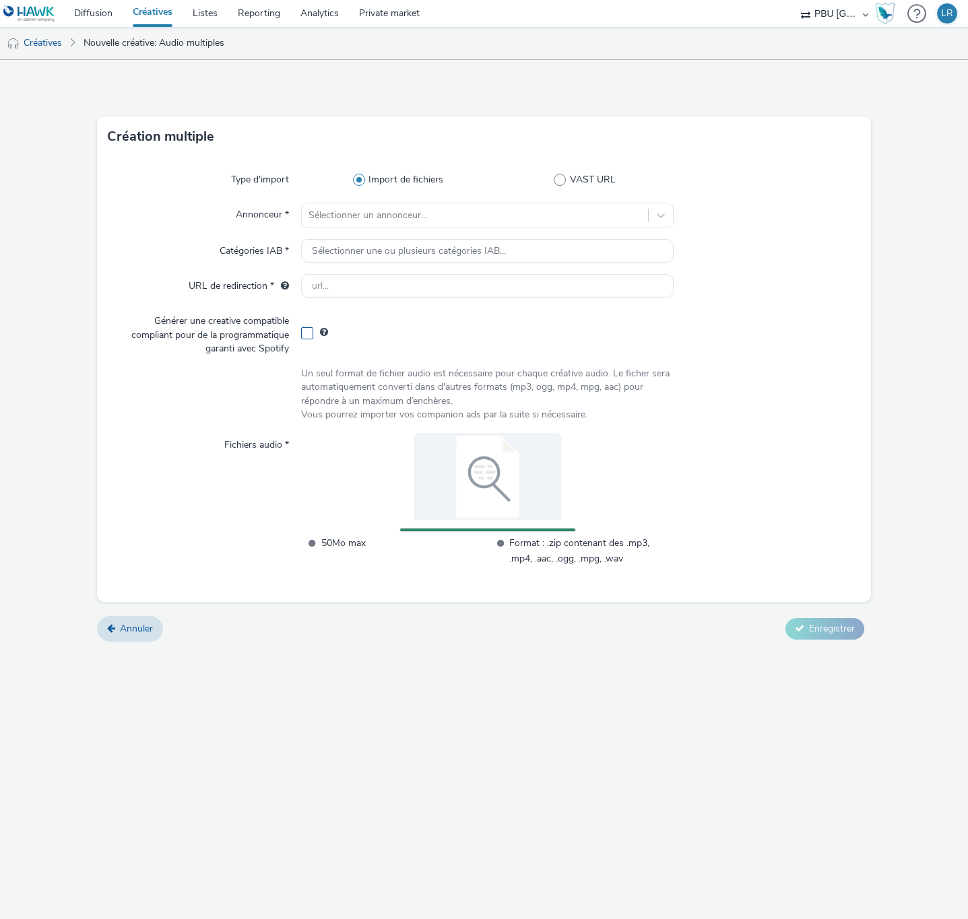
click at [310, 329] on span at bounding box center [307, 333] width 12 height 12
checkbox input "true"
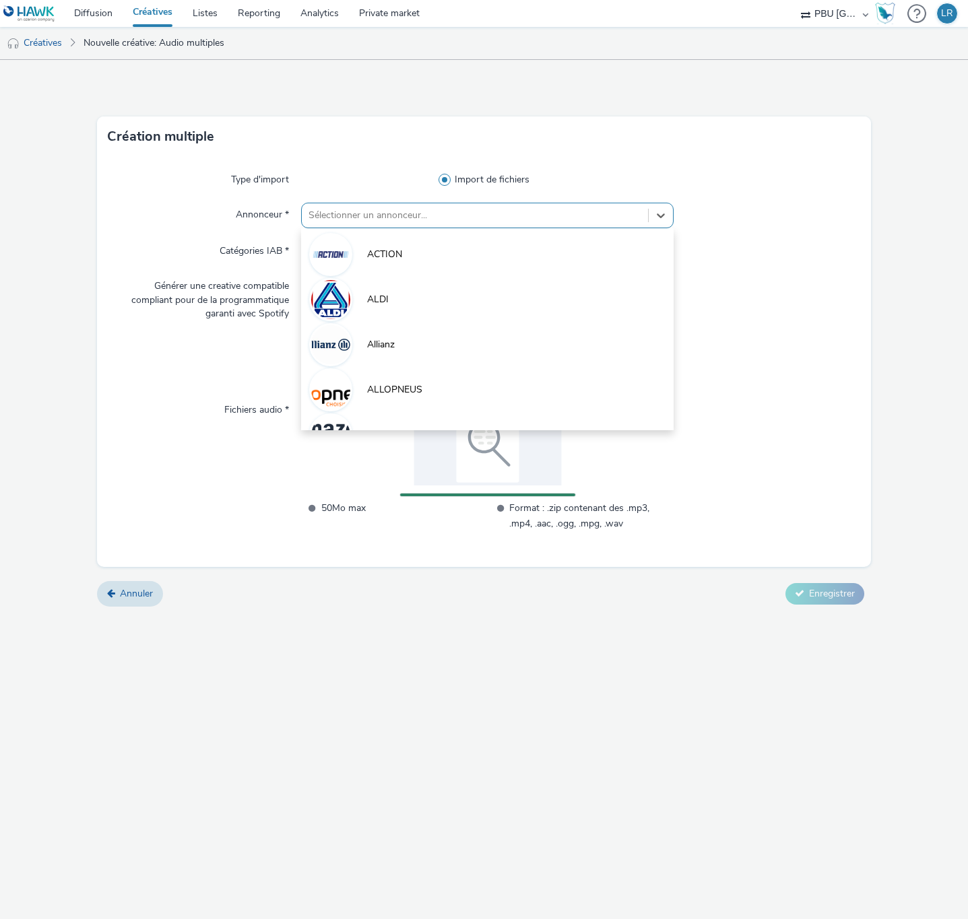
click at [372, 216] on div at bounding box center [474, 215] width 333 height 16
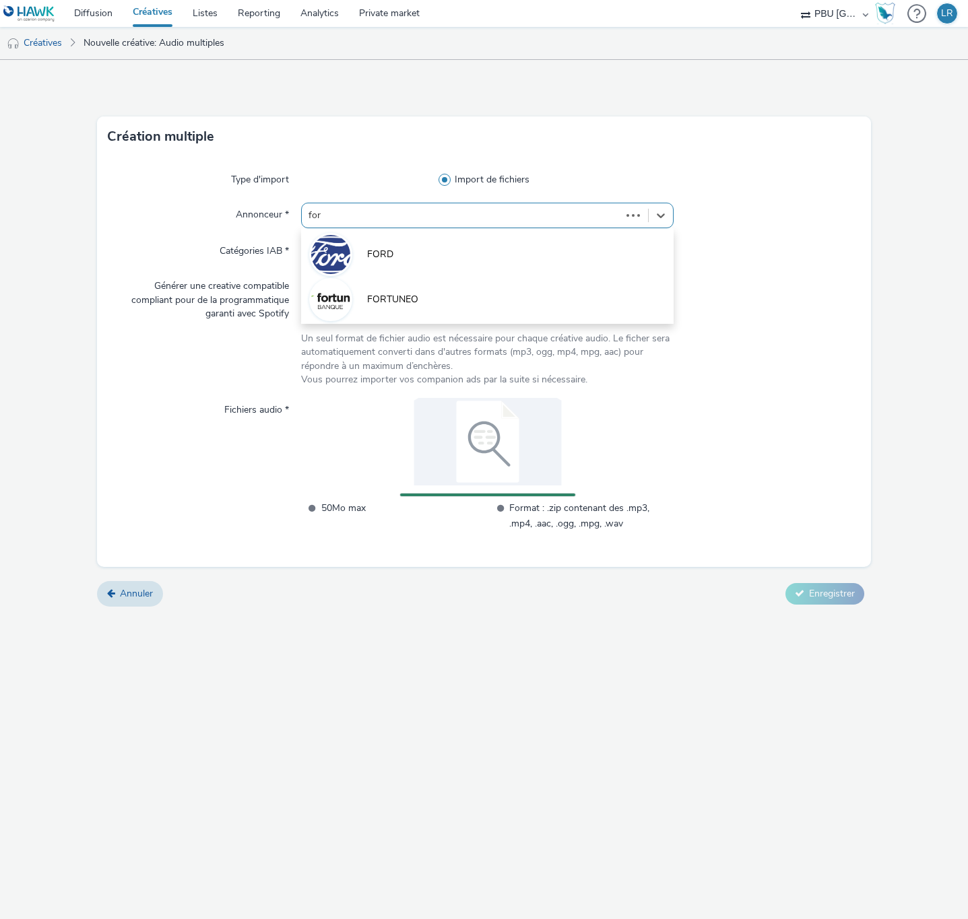
type input "ford"
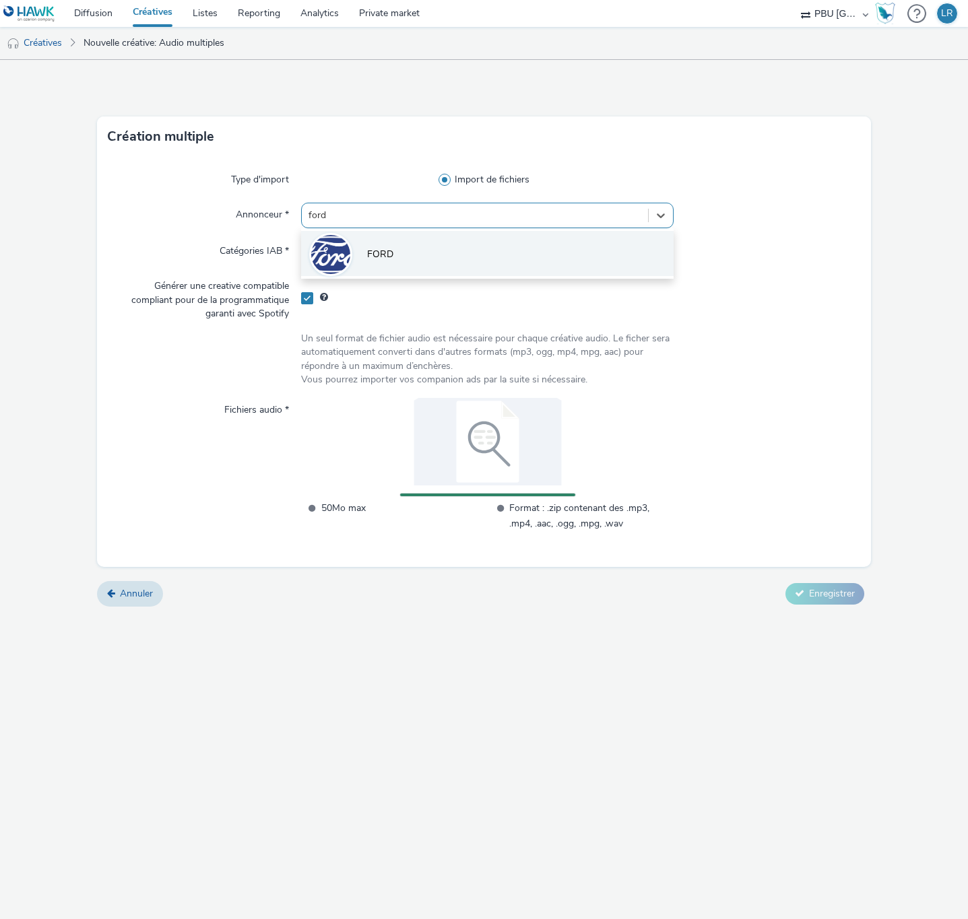
click at [392, 242] on li "FORD" at bounding box center [487, 253] width 373 height 45
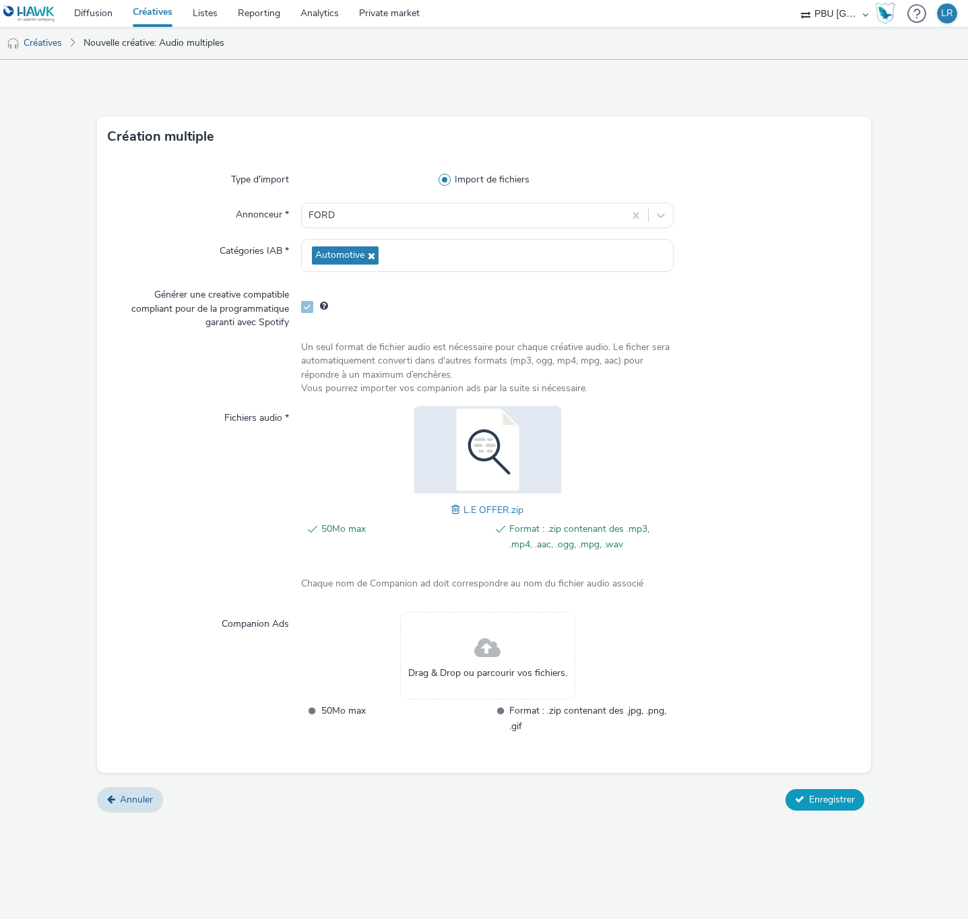
click at [815, 798] on span "Enregistrer" at bounding box center [832, 799] width 46 height 13
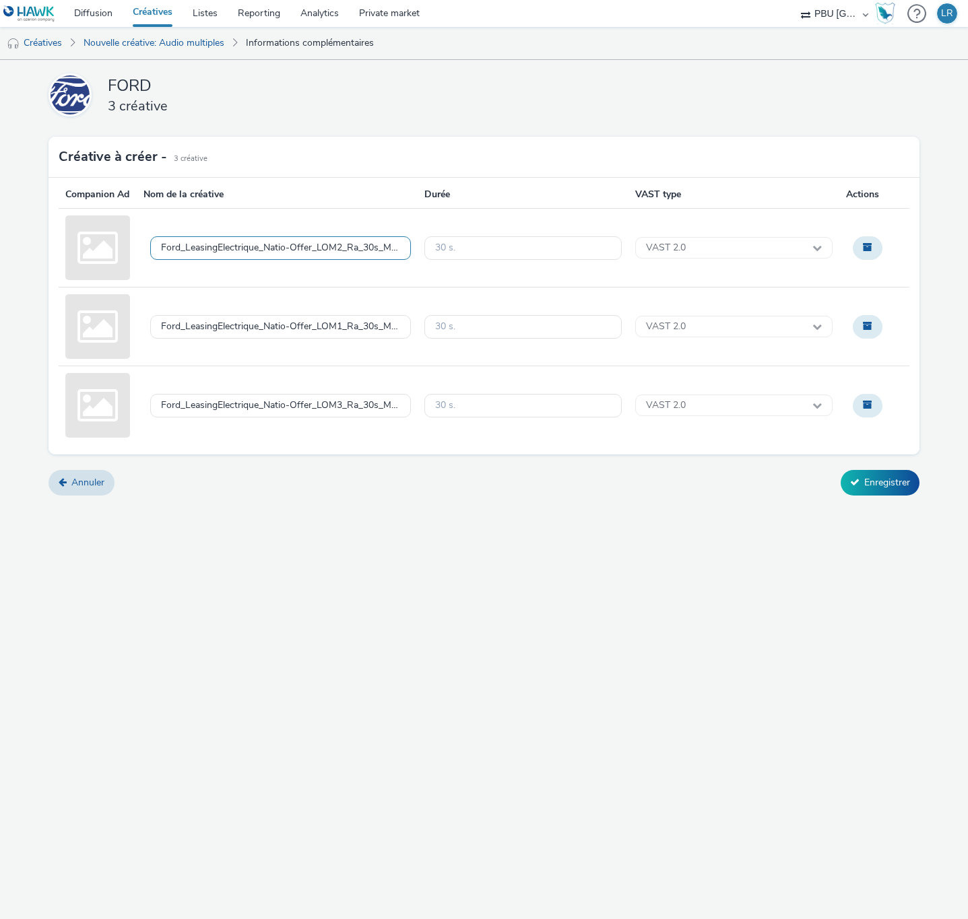
click at [306, 254] on div "Ford_LeasingElectrique_Natio-Offer_LOM2_Ra_30s_Mx_-9dB_[DATE].mp3" at bounding box center [280, 247] width 239 height 11
click at [306, 261] on textarea "Ford_LeasingElectrique_Natio-Offer_LOM2_Ra_30s_Mx_-9dB_[DATE].mp3" at bounding box center [280, 247] width 261 height 61
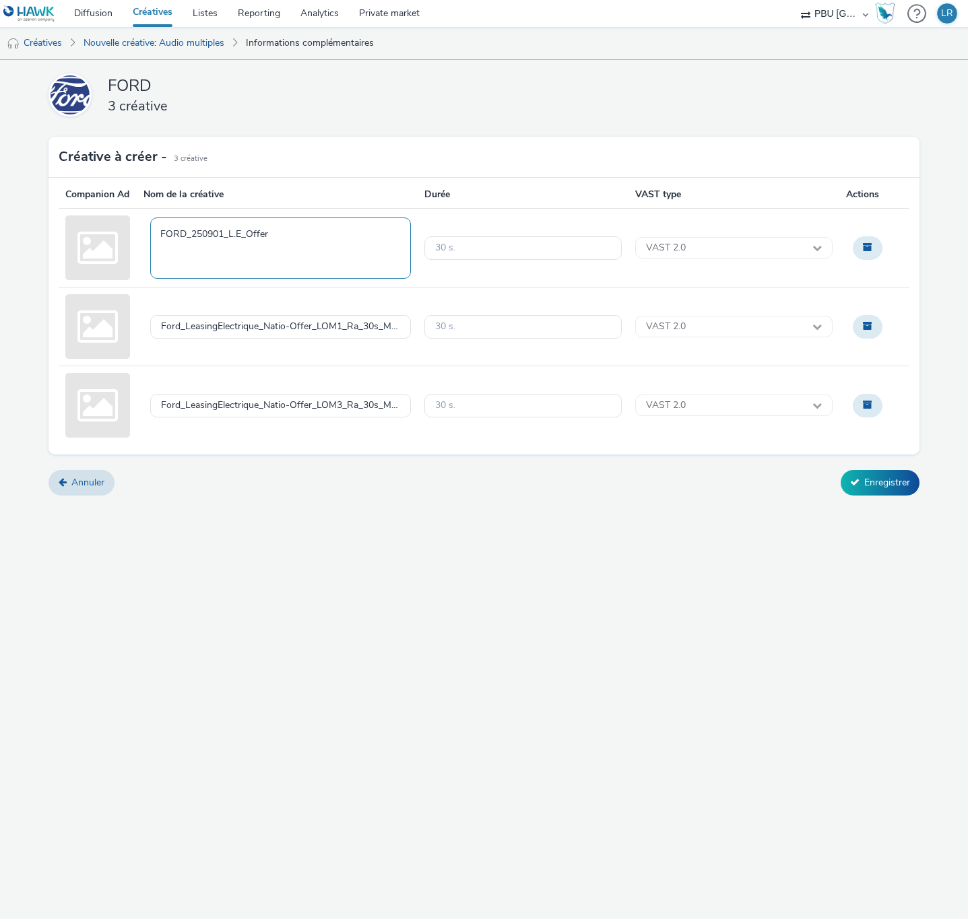
click at [349, 243] on textarea "FORD_250901_L.E_Offer" at bounding box center [280, 247] width 261 height 61
type textarea "FORD_250901_L.E_Offer_Lom2_Spotify"
click at [283, 333] on div "Ford_LeasingElectrique_Natio-Offer_LOM1_Ra_30s_Mx_-9dB_[DATE].mp3" at bounding box center [280, 326] width 239 height 11
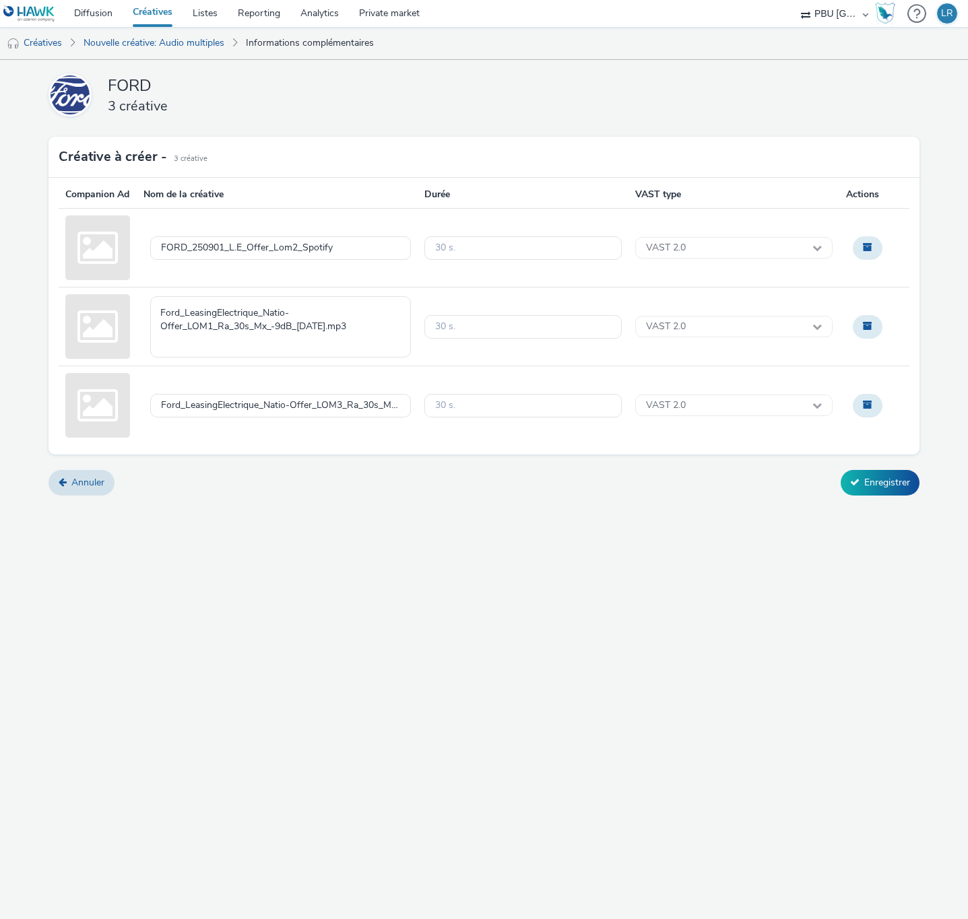
click at [281, 339] on textarea "Ford_LeasingElectrique_Natio-Offer_LOM1_Ra_30s_Mx_-9dB_[DATE].mp3" at bounding box center [280, 326] width 261 height 61
click at [362, 331] on textarea "FORD_250901_L.E_Offer" at bounding box center [280, 326] width 261 height 61
type textarea "FORD_250901_L.E_Offer_Lom1_Spotify"
click at [329, 411] on div "Ford_LeasingElectrique_Natio-Offer_LOM3_Ra_30s_Mx_-9dB_[DATE].mp3" at bounding box center [280, 405] width 239 height 11
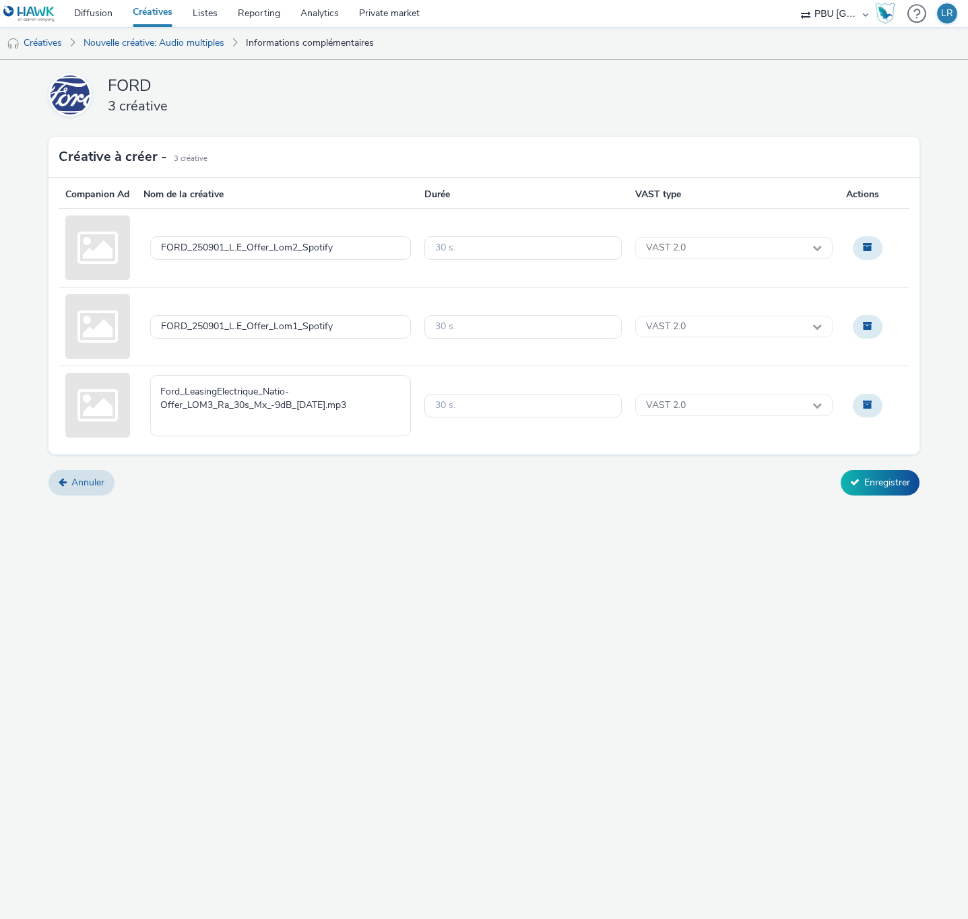
click at [329, 418] on textarea "Ford_LeasingElectrique_Natio-Offer_LOM3_Ra_30s_Mx_-9dB_[DATE].mp3" at bounding box center [280, 405] width 261 height 61
click at [325, 408] on textarea "FORD_250901_L.E_Offer" at bounding box center [280, 405] width 261 height 61
type textarea "FORD_250901_L.E_Offer_Lom3_Spotify"
click at [527, 483] on div "FORD 3 créative Créative à créer - 3 Créative Companion Ad Nom de la créative D…" at bounding box center [483, 281] width 871 height 442
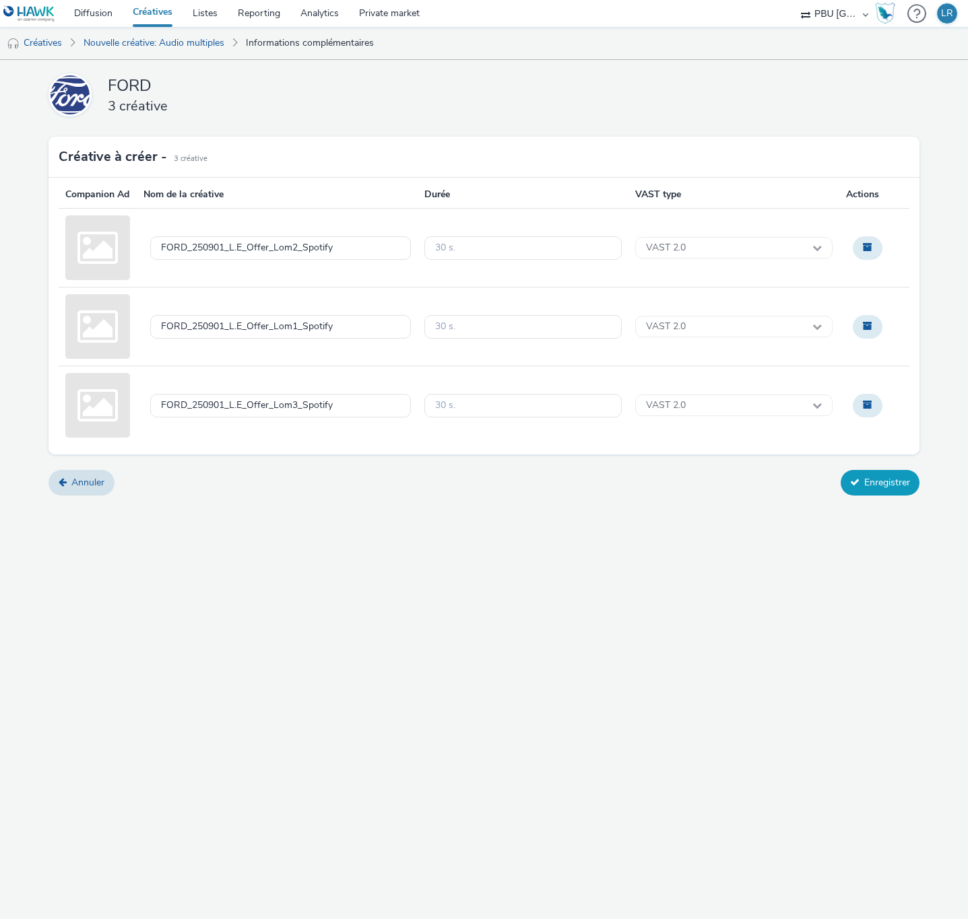
click at [865, 496] on button "Enregistrer" at bounding box center [879, 483] width 79 height 26
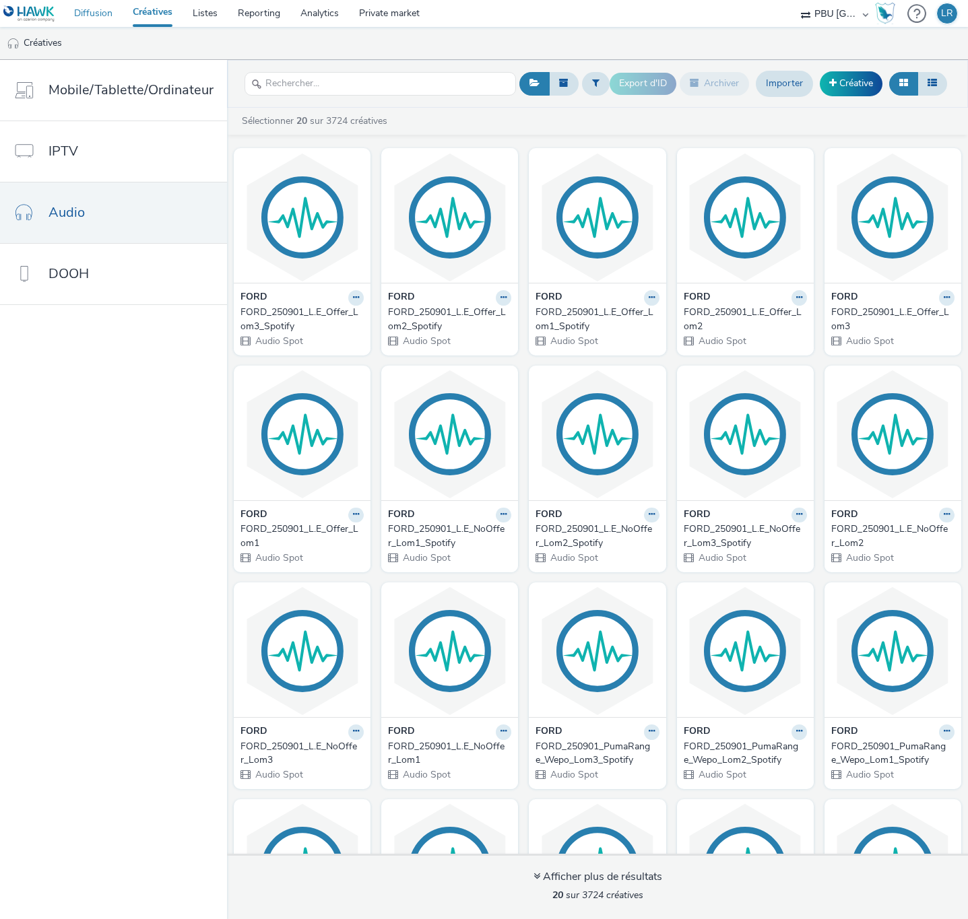
click at [93, 14] on link "Diffusion" at bounding box center [93, 13] width 59 height 27
